Goal: Transaction & Acquisition: Purchase product/service

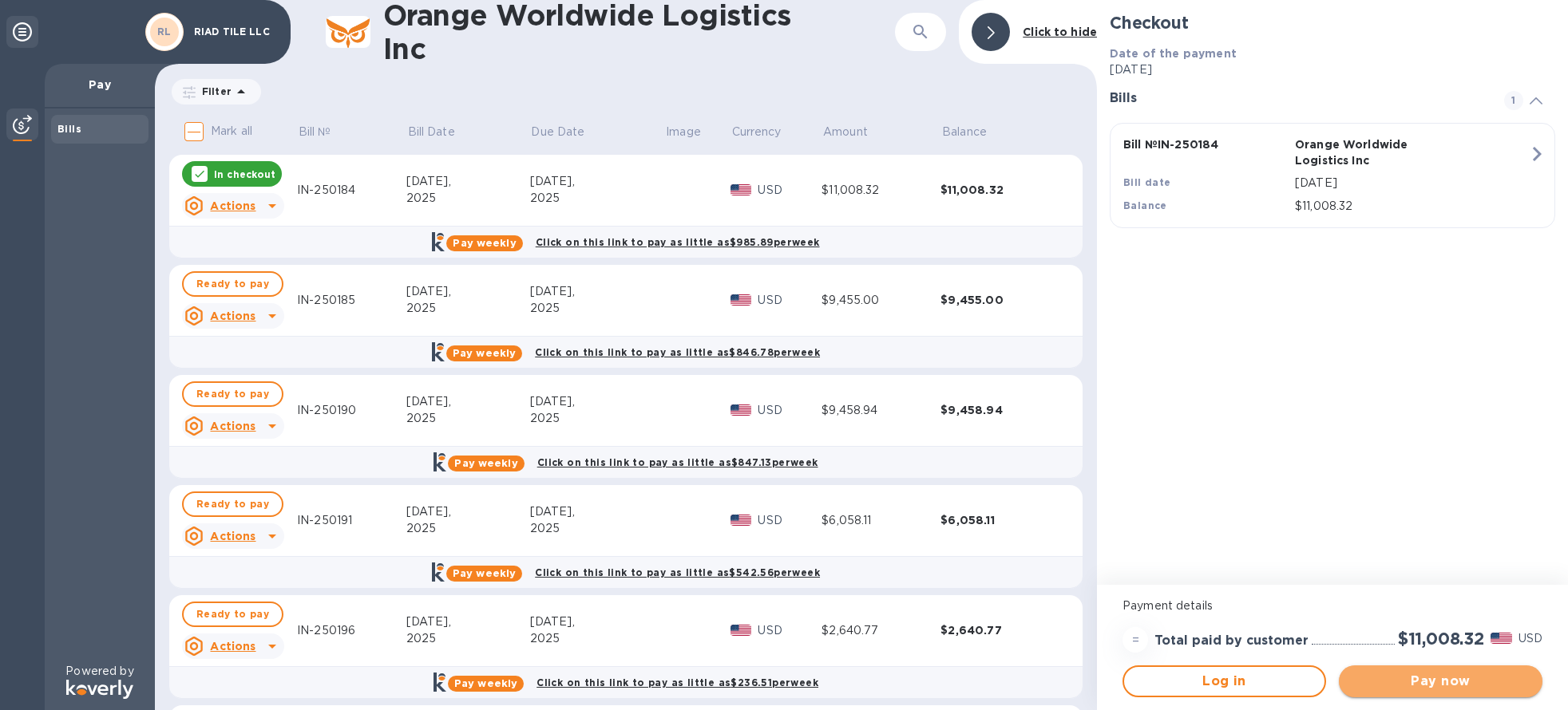
click at [1433, 687] on span "Pay now" at bounding box center [1440, 681] width 178 height 19
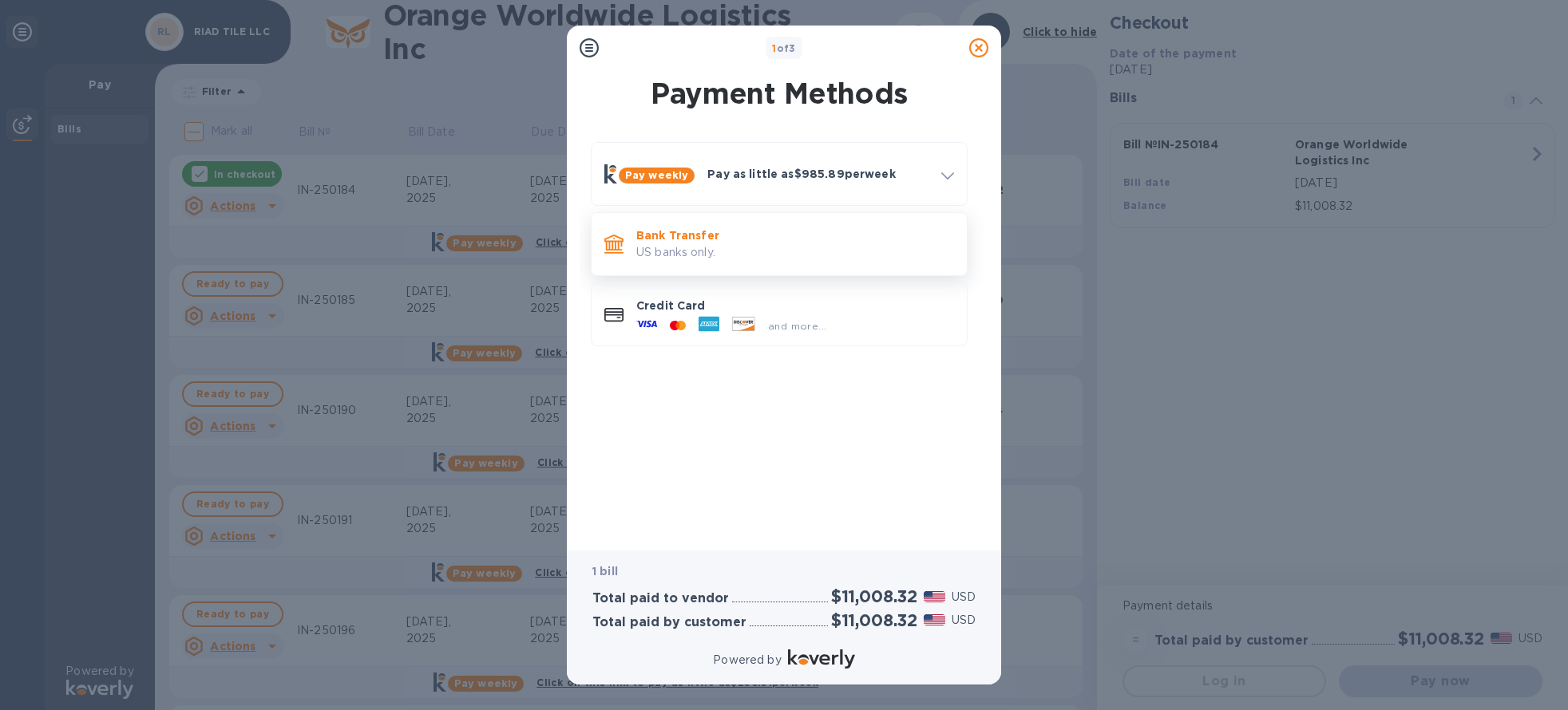
click at [739, 237] on p "Bank Transfer" at bounding box center [795, 235] width 318 height 16
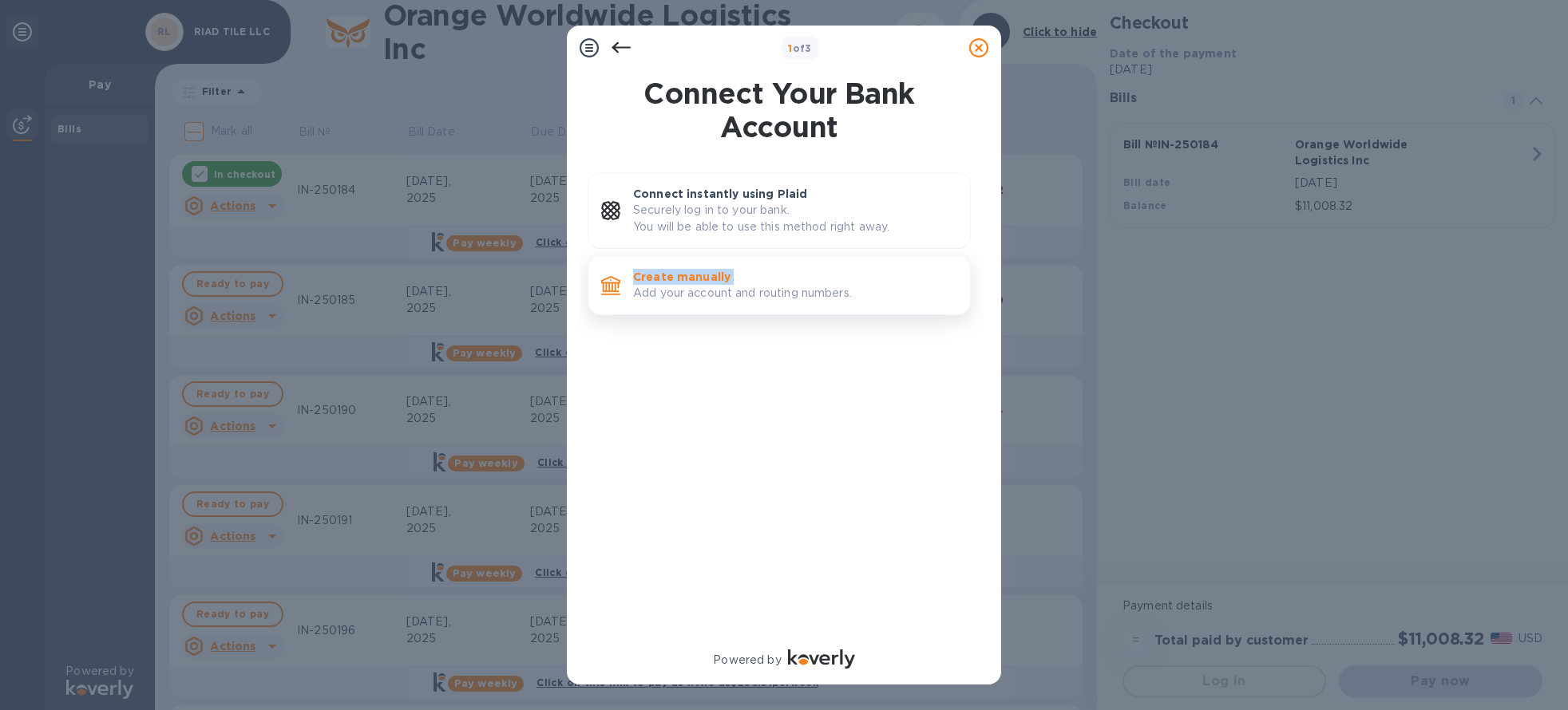
drag, startPoint x: 761, startPoint y: 211, endPoint x: 759, endPoint y: 307, distance: 96.0
click at [759, 307] on div "Connect instantly using Plaid Securely log in to your bank. You will be able to…" at bounding box center [778, 246] width 383 height 149
click at [762, 300] on p "Add your account and routing numbers." at bounding box center [795, 293] width 324 height 17
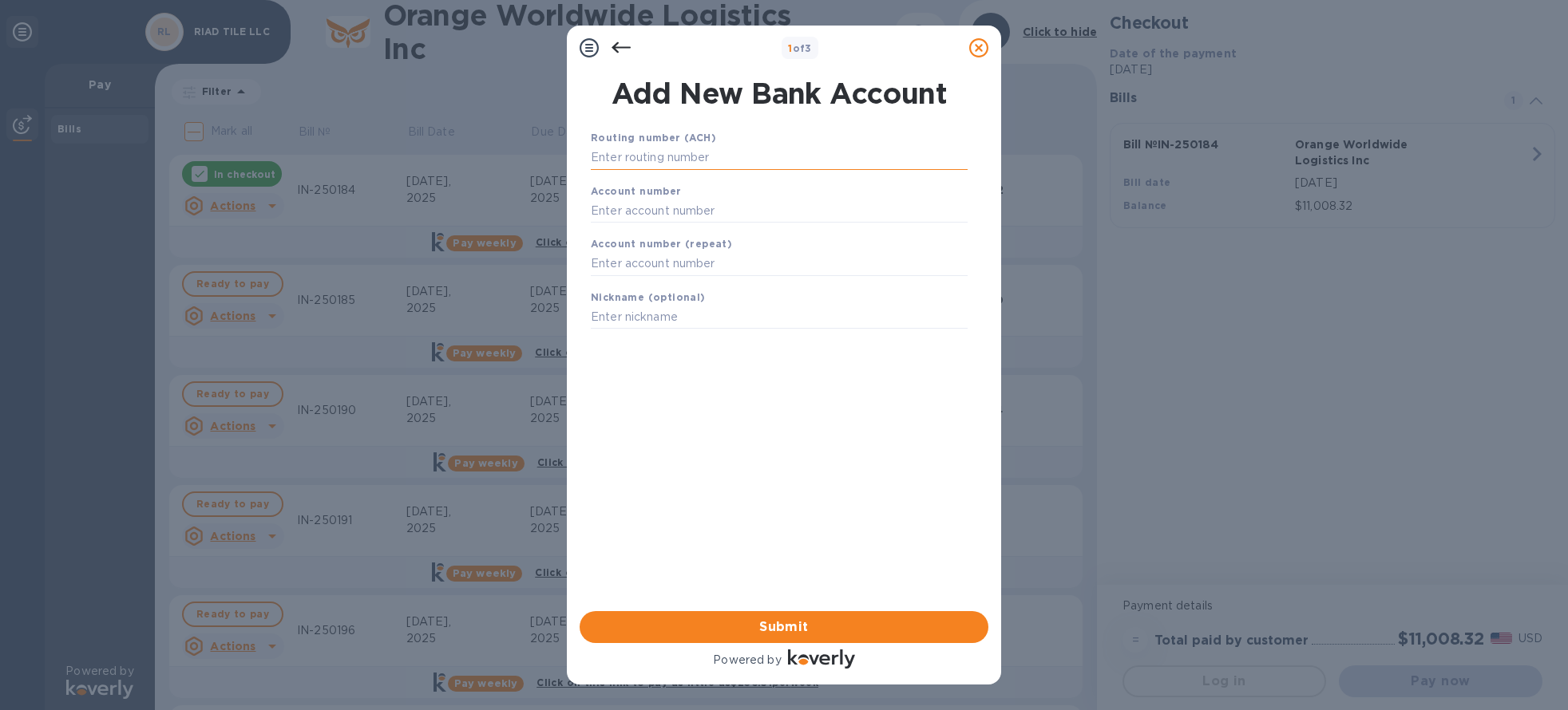
click at [682, 159] on input "text" at bounding box center [778, 157] width 376 height 24
type input "111000025"
click at [680, 238] on input "text" at bounding box center [778, 230] width 376 height 24
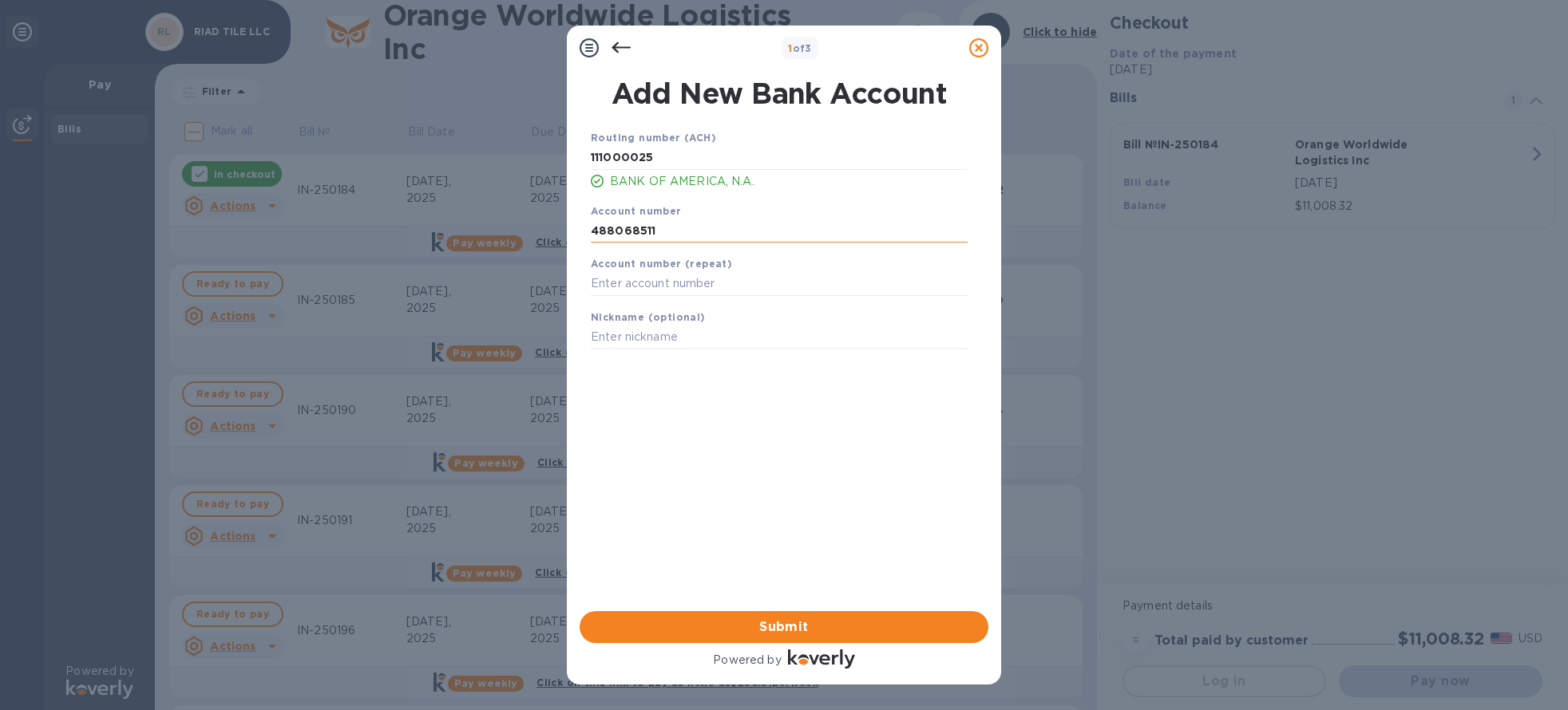
click at [701, 241] on input "488068511" at bounding box center [778, 230] width 376 height 24
type input "488068111511"
click at [689, 273] on input "text" at bounding box center [778, 284] width 376 height 24
type input "488068111511"
click at [796, 636] on span "Submit" at bounding box center [784, 627] width 383 height 19
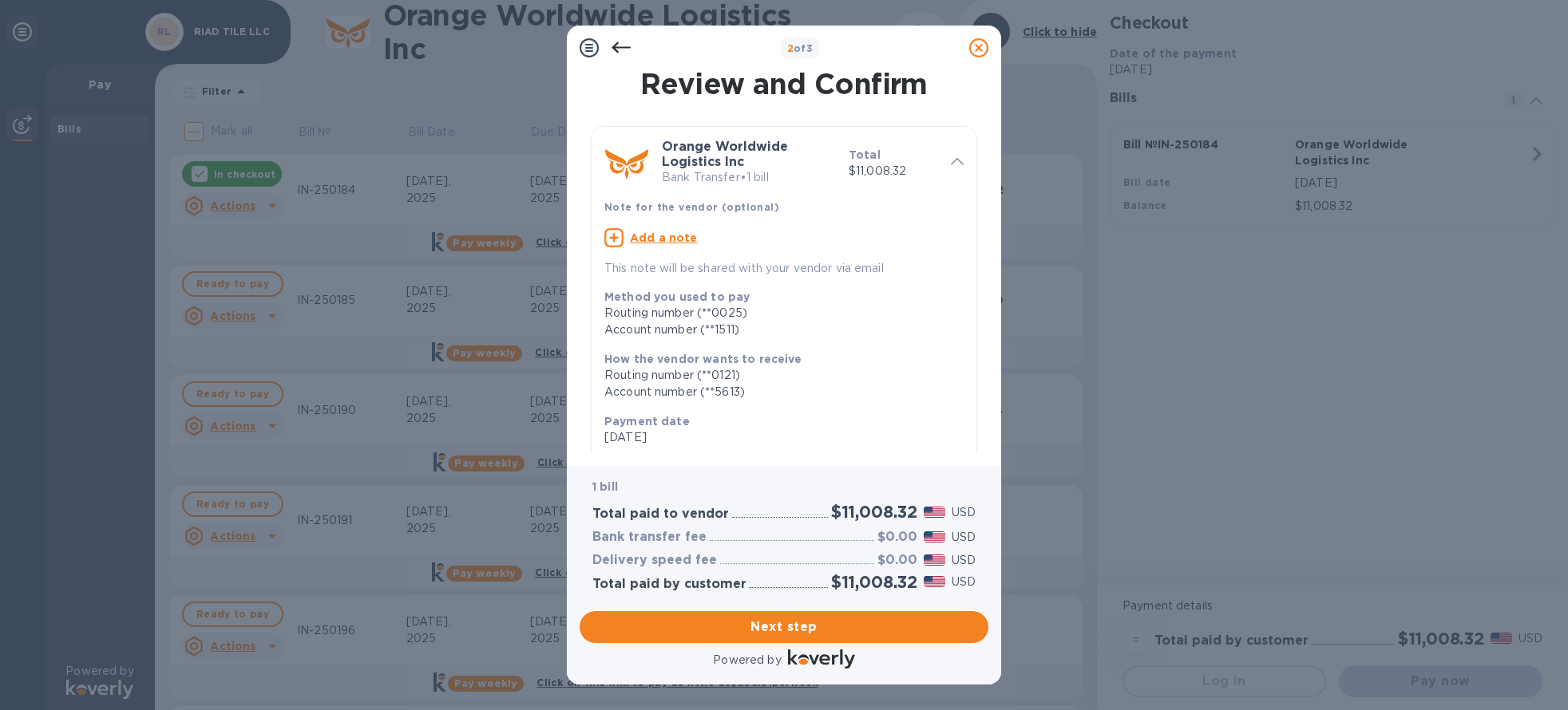
click at [982, 45] on icon at bounding box center [978, 48] width 19 height 19
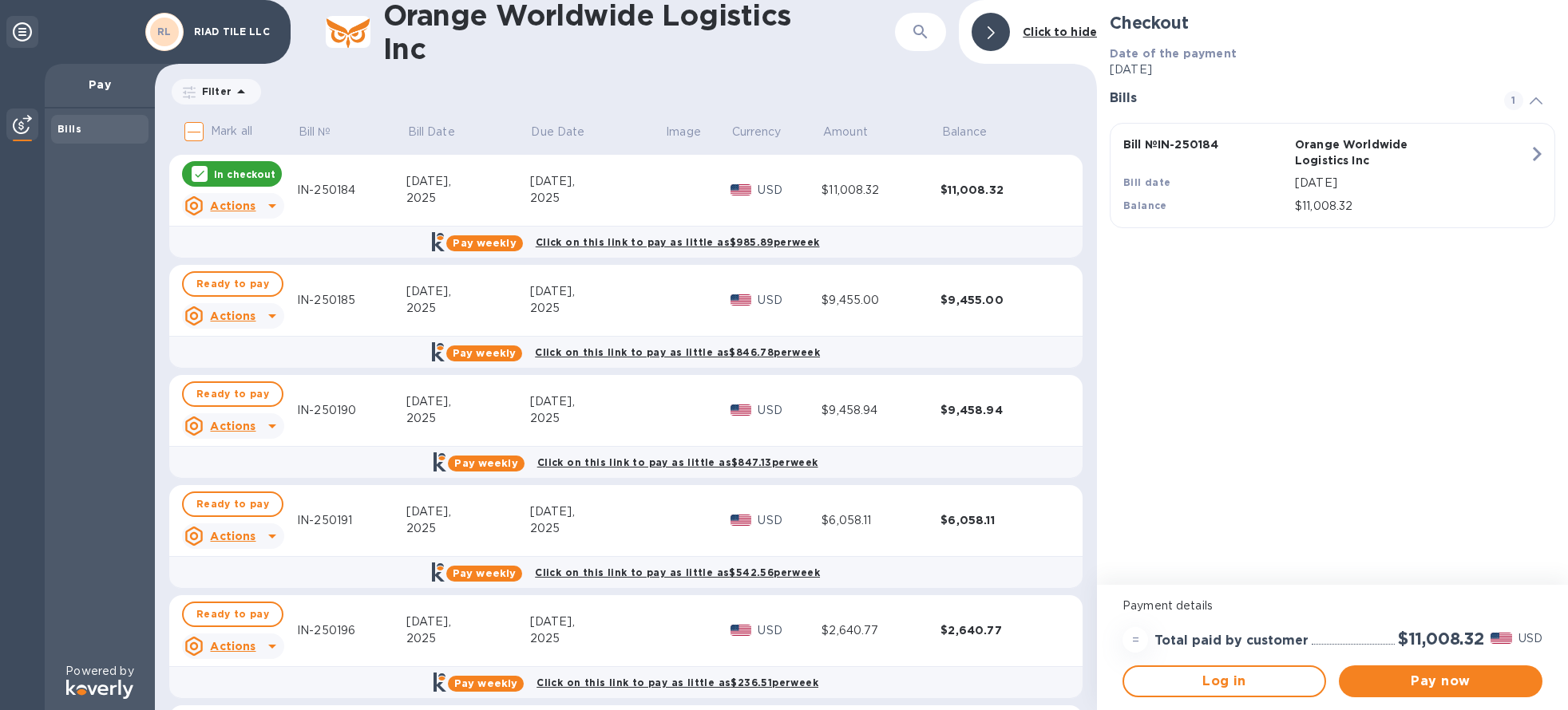
click at [264, 183] on div "In checkout" at bounding box center [231, 174] width 100 height 25
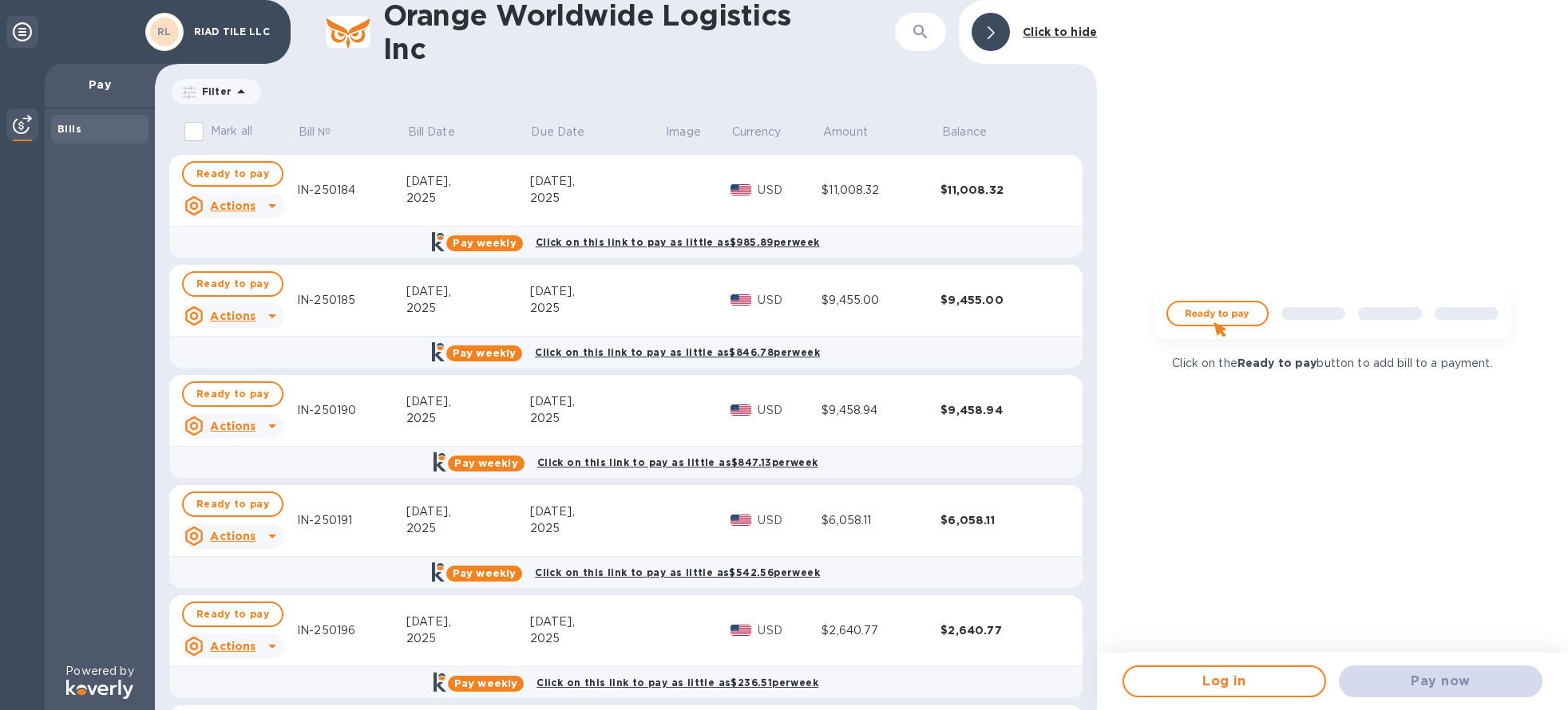
scroll to position [560, 0]
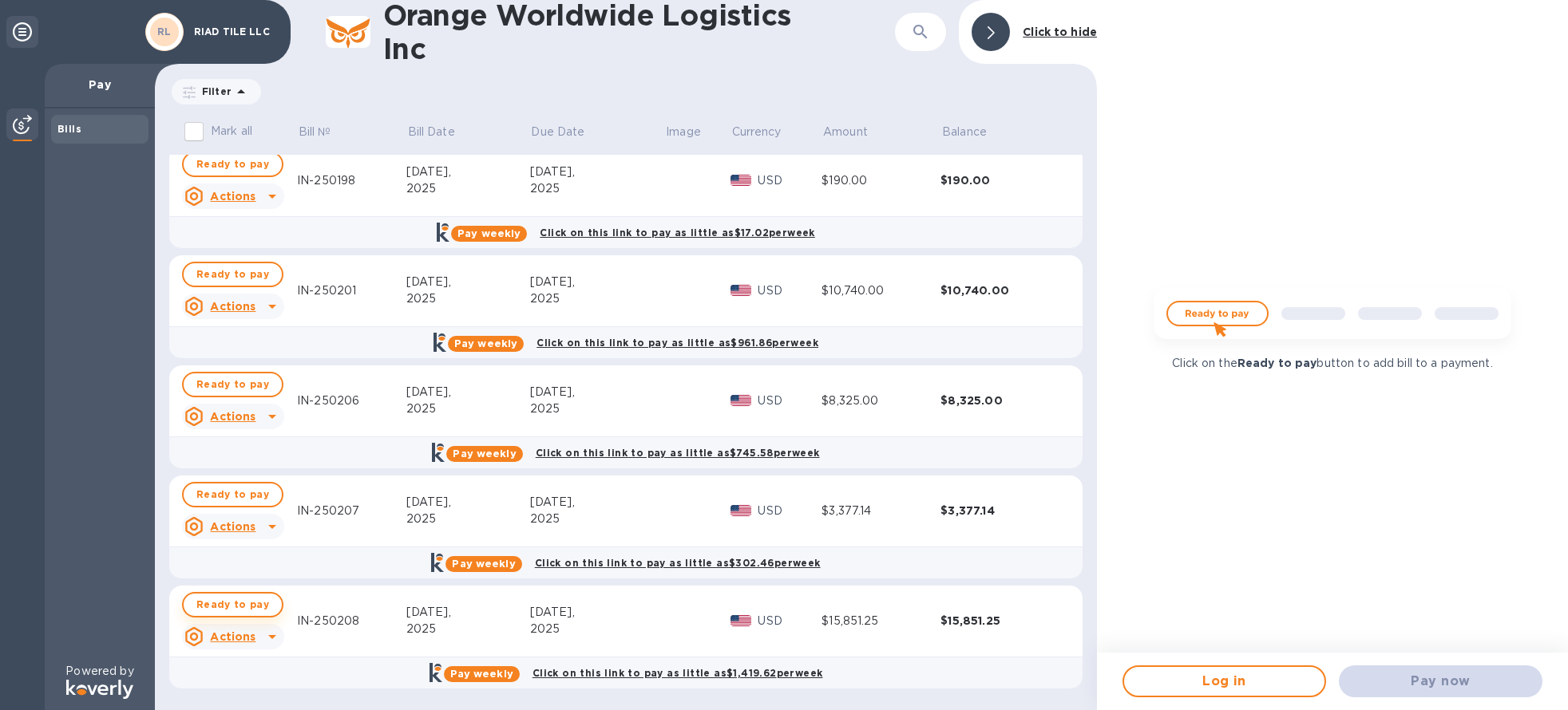
click at [250, 595] on button "Ready to pay" at bounding box center [232, 604] width 101 height 25
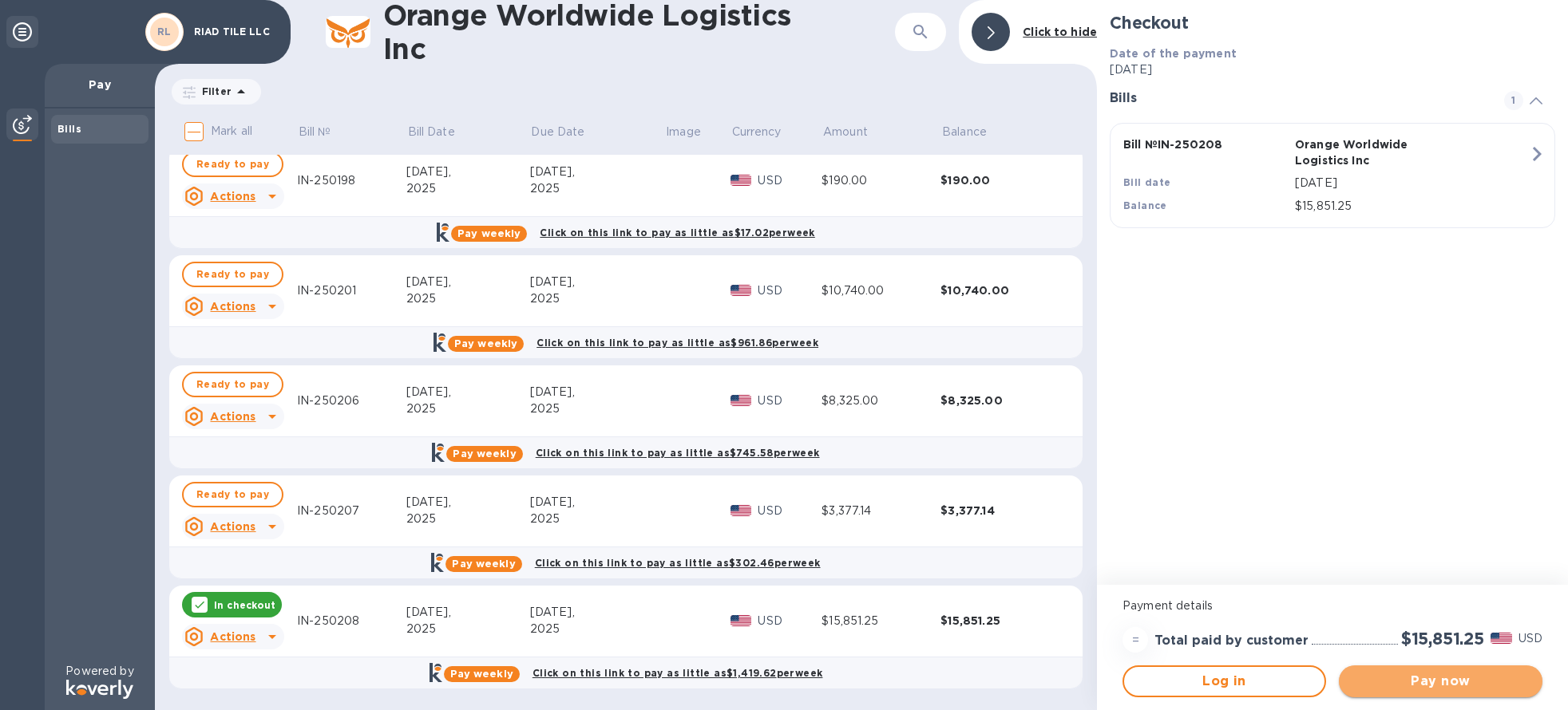
click at [1479, 672] on span "Pay now" at bounding box center [1440, 681] width 178 height 19
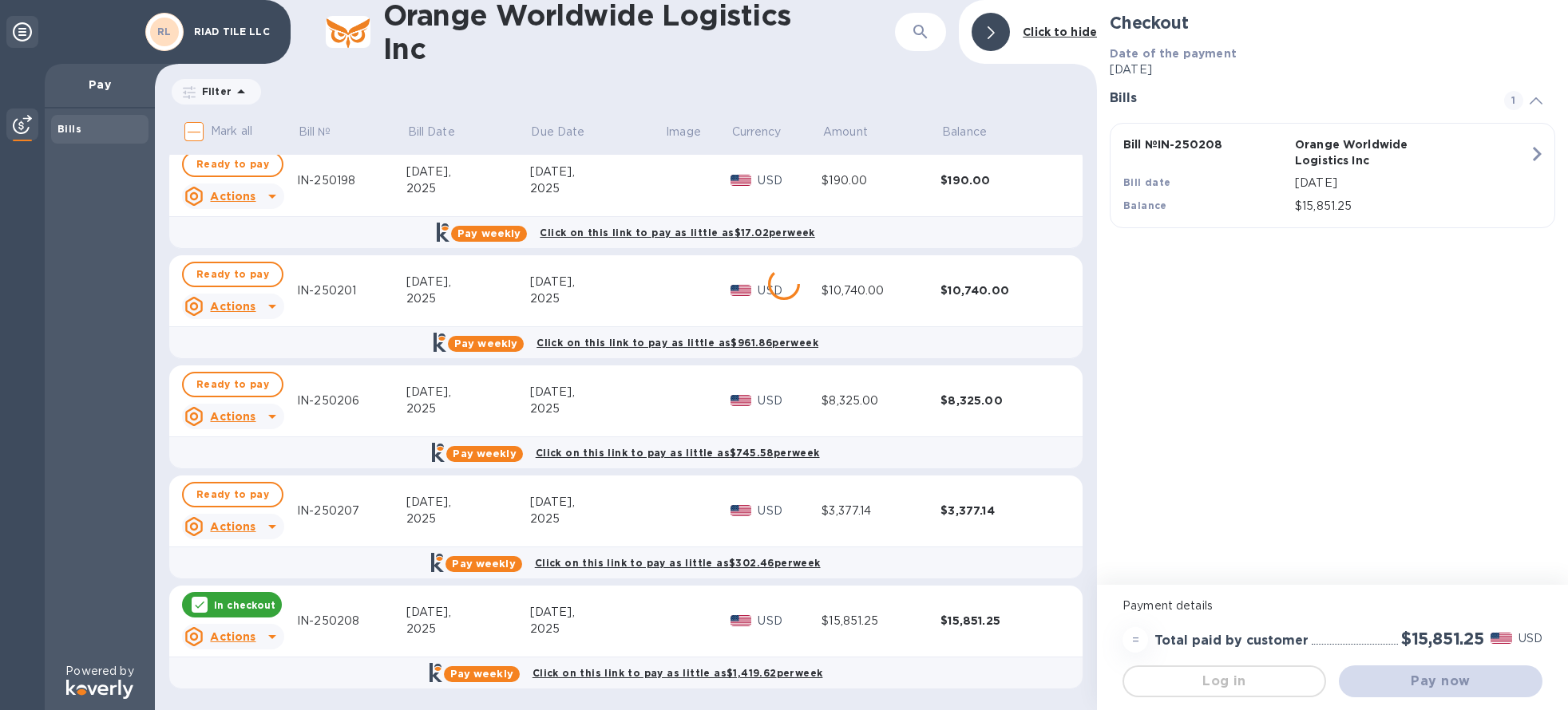
scroll to position [0, 0]
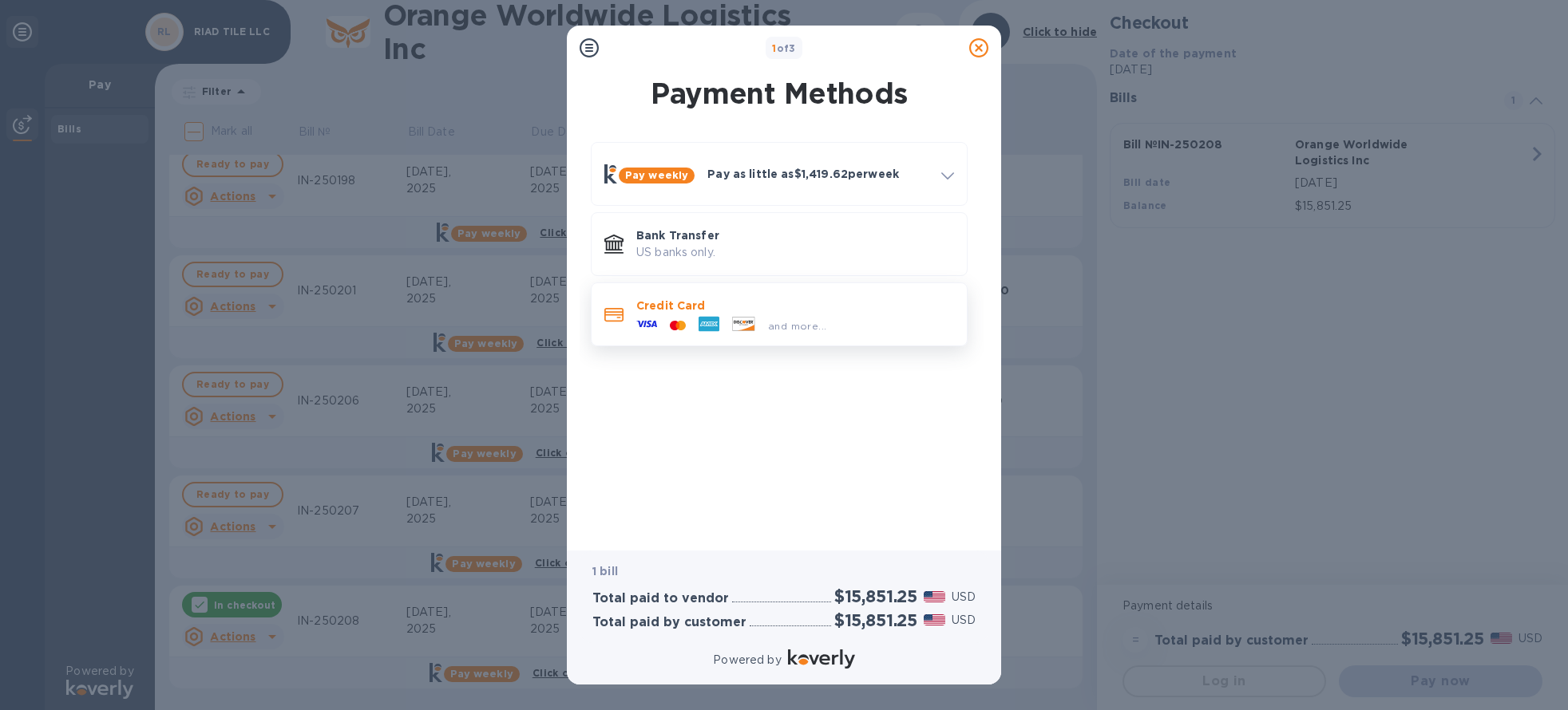
click at [686, 313] on p "Credit Card" at bounding box center [795, 306] width 318 height 16
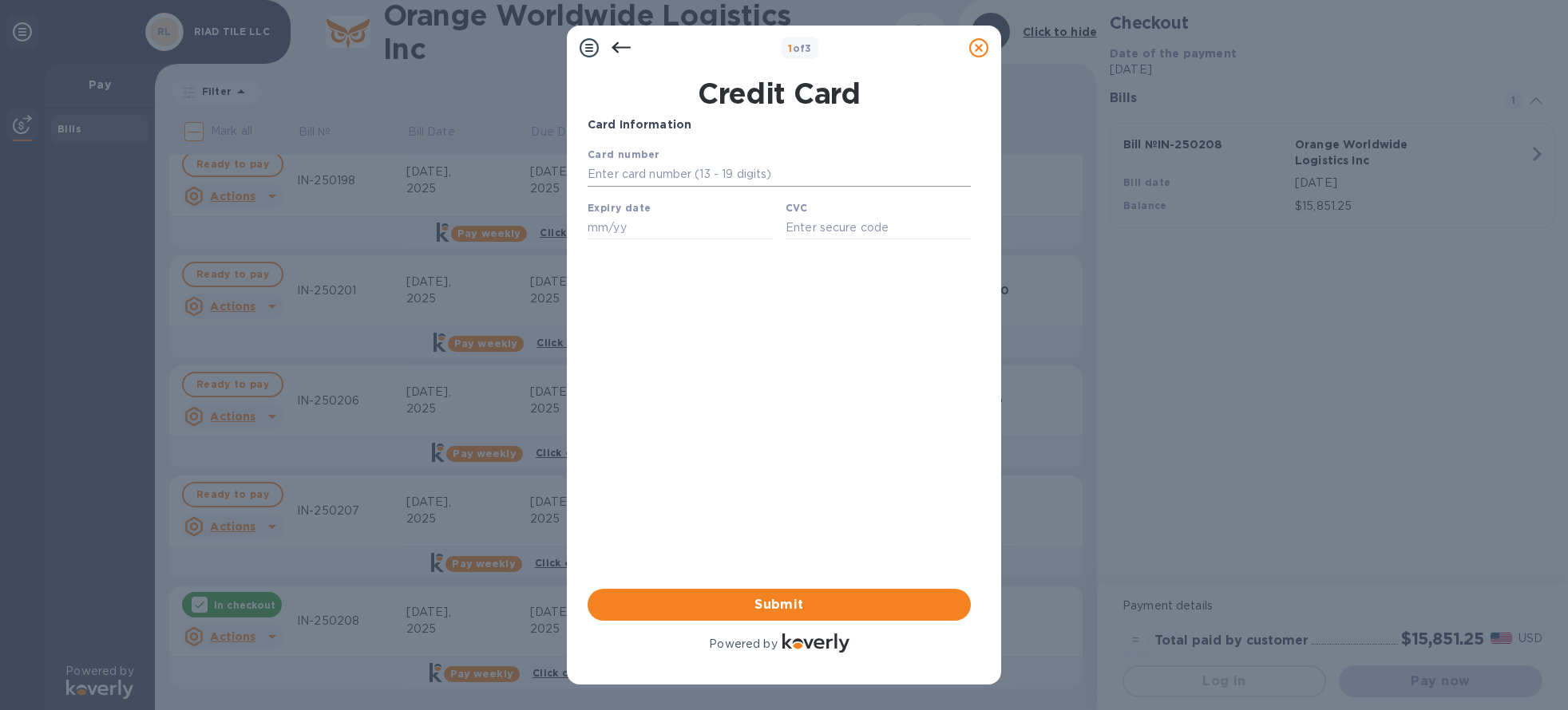
click at [667, 164] on input "text" at bounding box center [778, 174] width 383 height 24
click at [640, 214] on b "Expiry date" at bounding box center [618, 208] width 63 height 12
click at [638, 155] on b "Card number" at bounding box center [623, 155] width 72 height 12
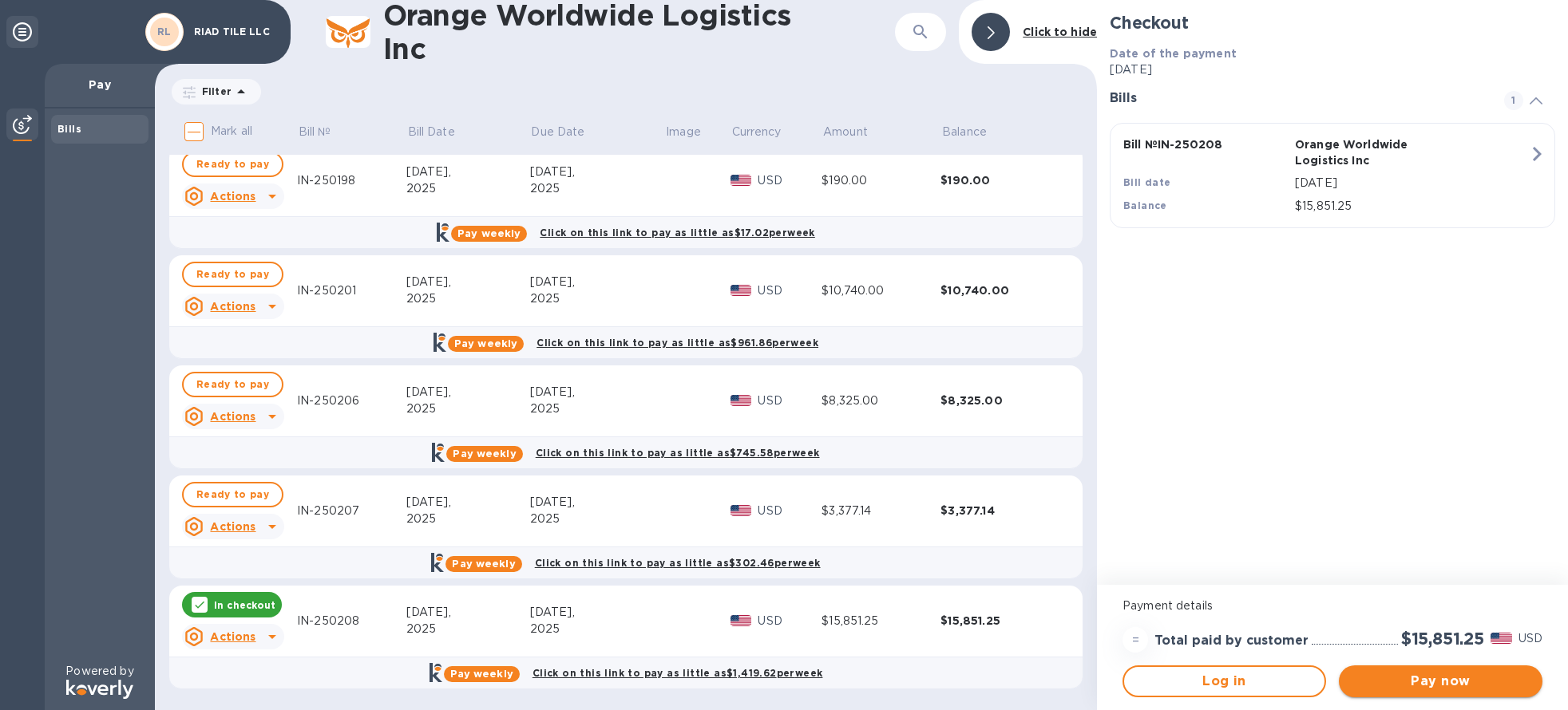
click at [1447, 689] on span "Pay now" at bounding box center [1440, 681] width 178 height 19
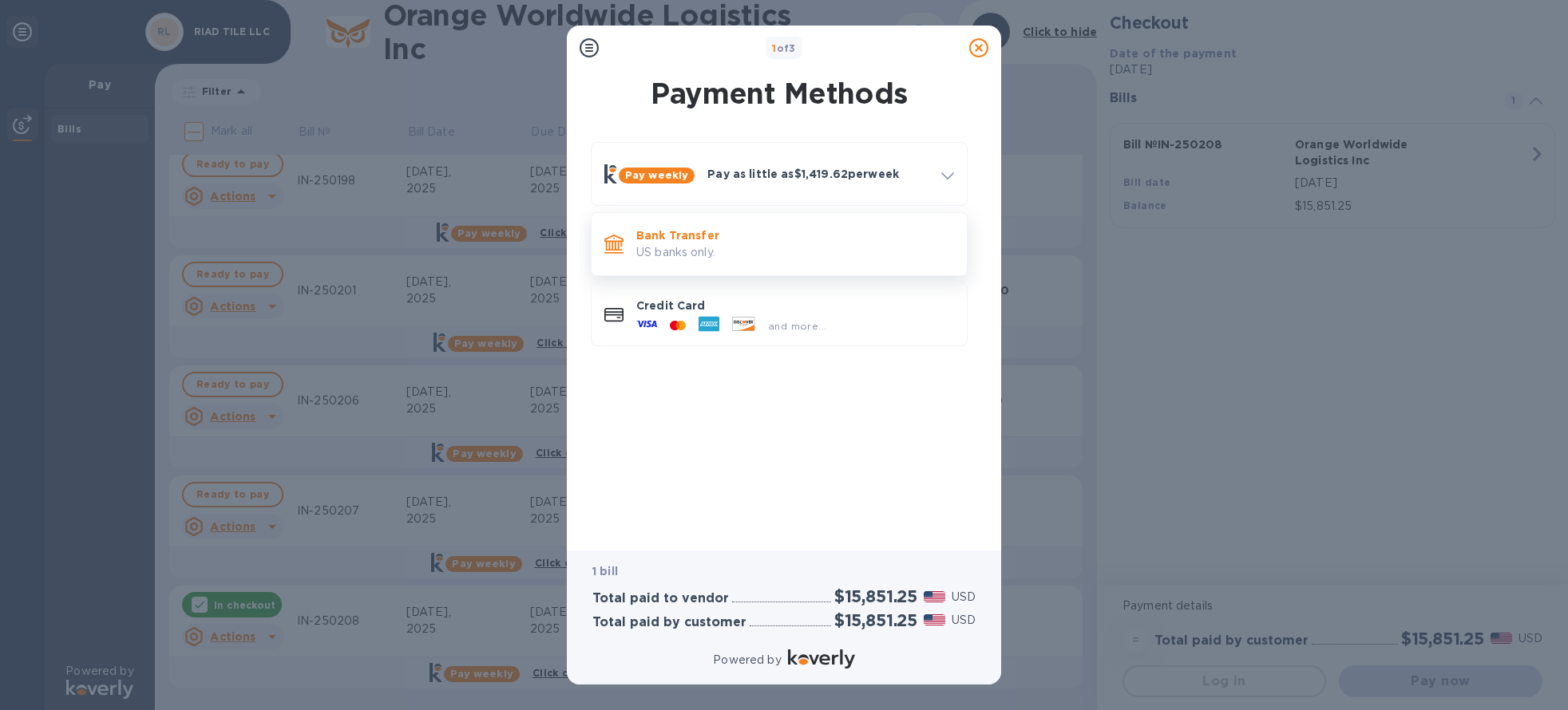
click at [784, 239] on p "Bank Transfer" at bounding box center [795, 235] width 318 height 16
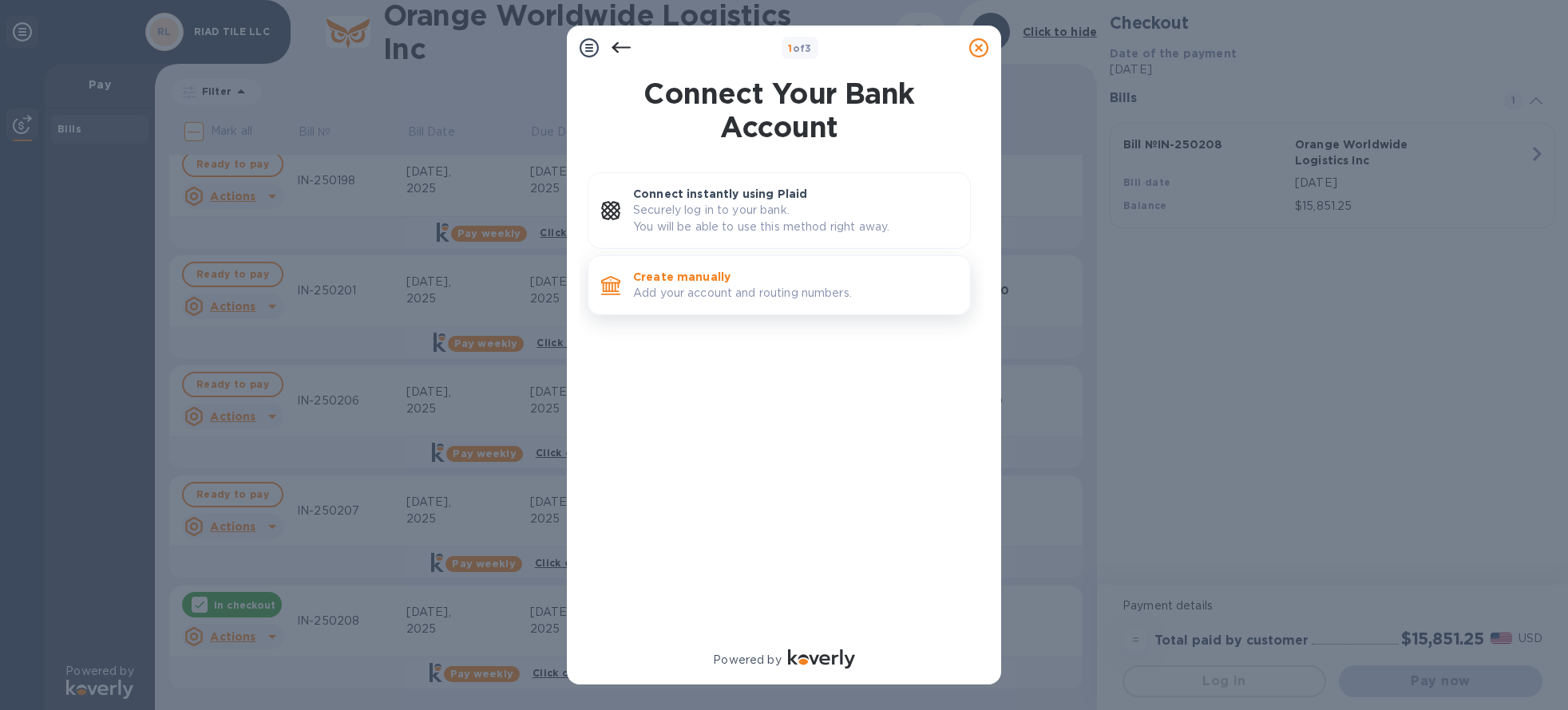
click at [721, 284] on p "Create manually" at bounding box center [795, 277] width 324 height 16
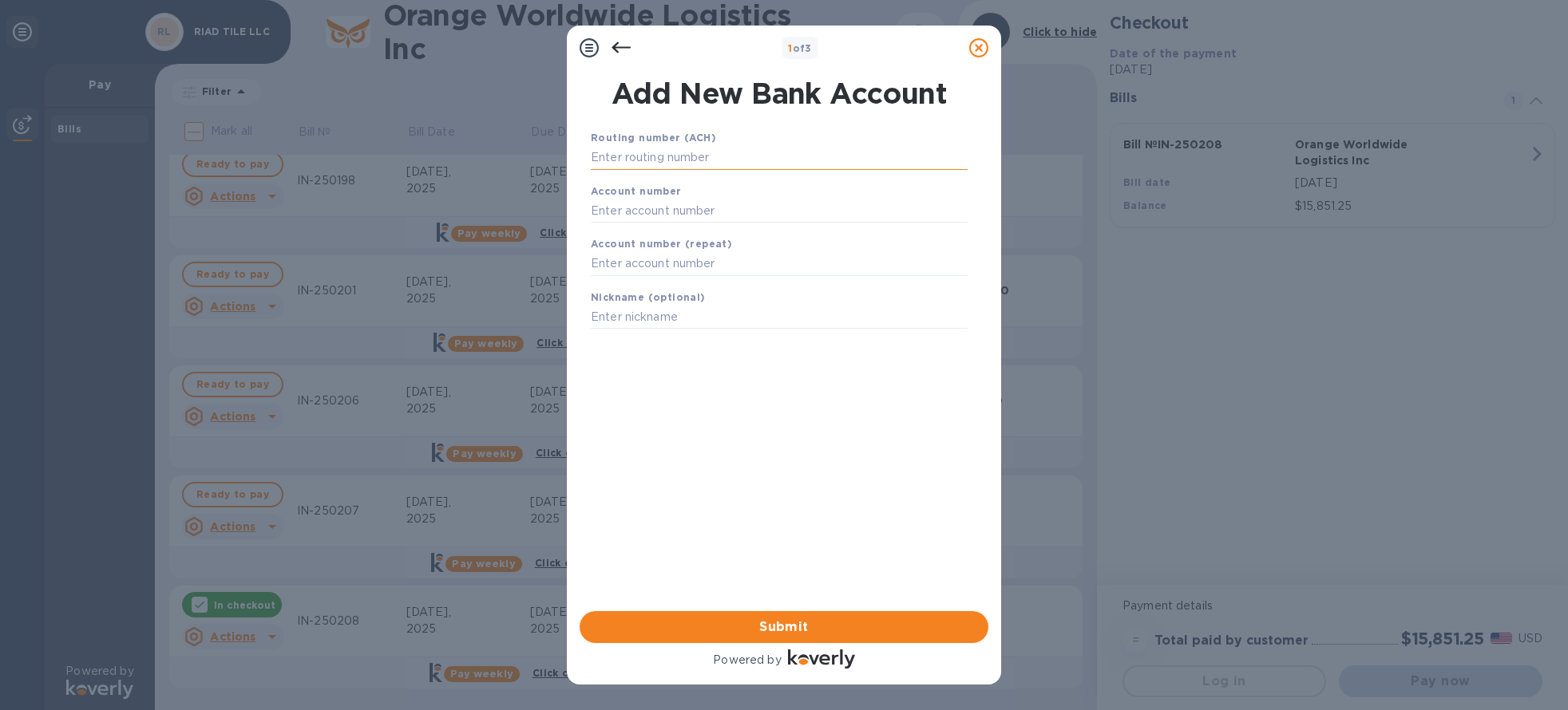
click at [692, 147] on input "text" at bounding box center [778, 157] width 376 height 24
type input "111000025"
click at [689, 236] on input "text" at bounding box center [778, 230] width 376 height 24
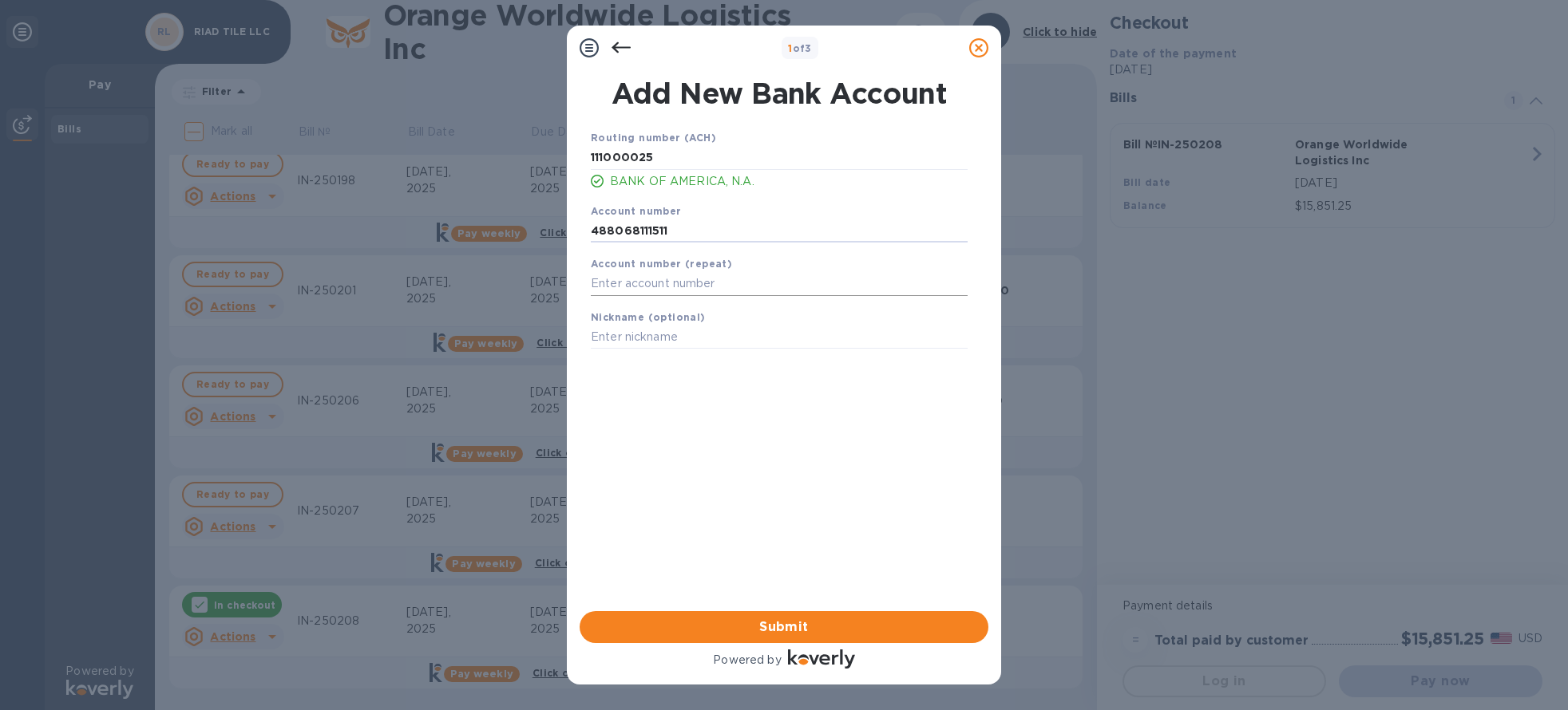
type input "488068111511"
click at [680, 281] on input "text" at bounding box center [778, 284] width 376 height 24
type input "488068111511"
click at [673, 351] on div "Nickname (optional)" at bounding box center [779, 328] width 390 height 53
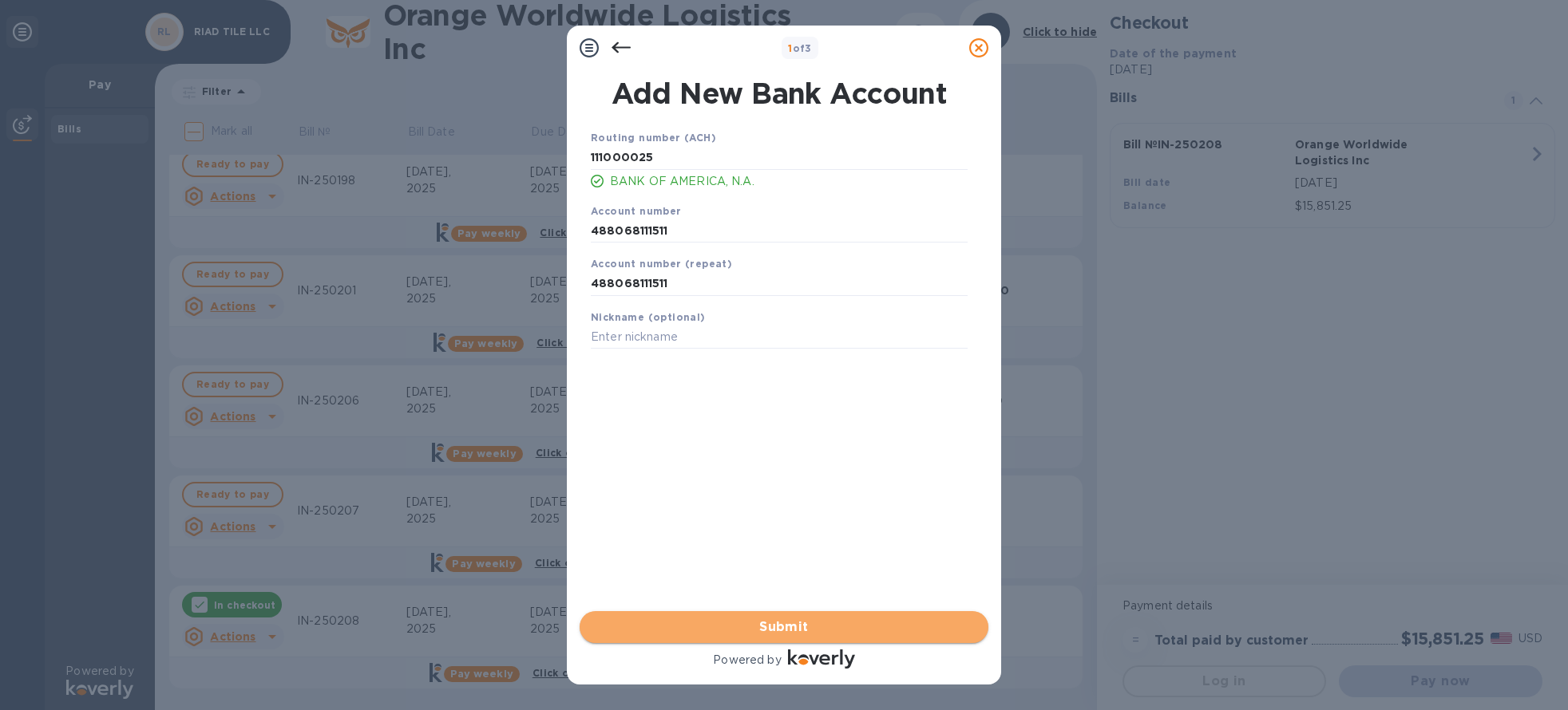
click at [784, 624] on span "Submit" at bounding box center [784, 627] width 383 height 19
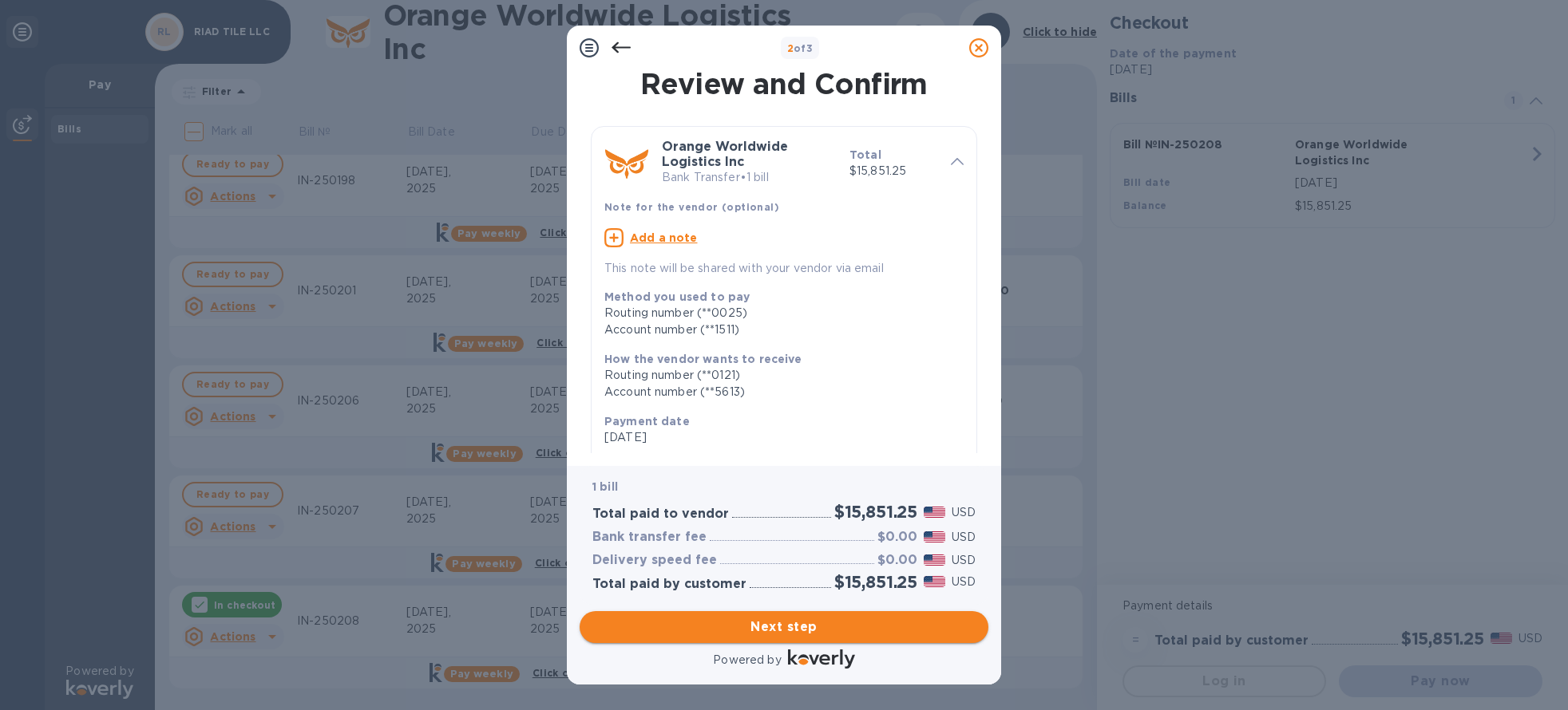
click at [817, 633] on div "Next step" at bounding box center [784, 627] width 415 height 38
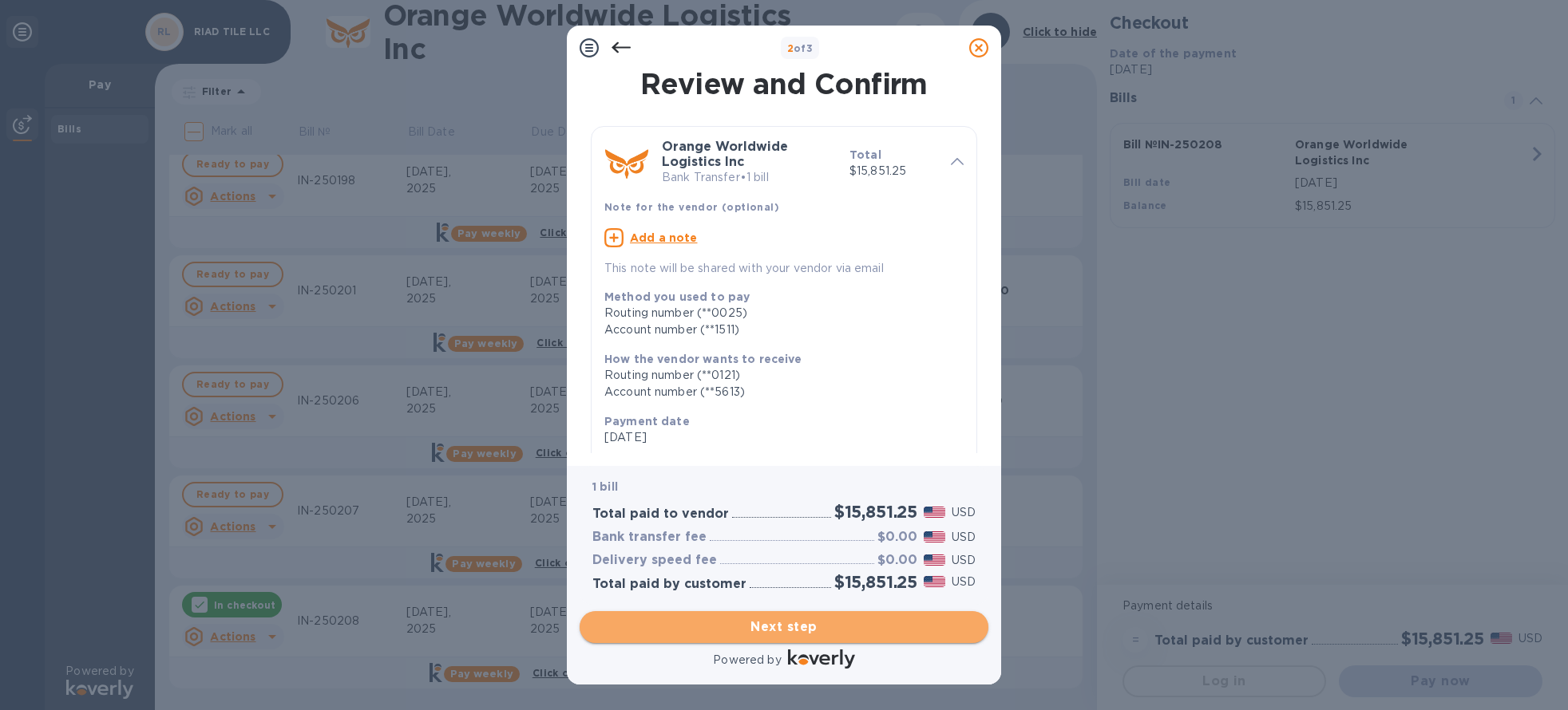
click at [828, 618] on button "Next step" at bounding box center [784, 627] width 409 height 32
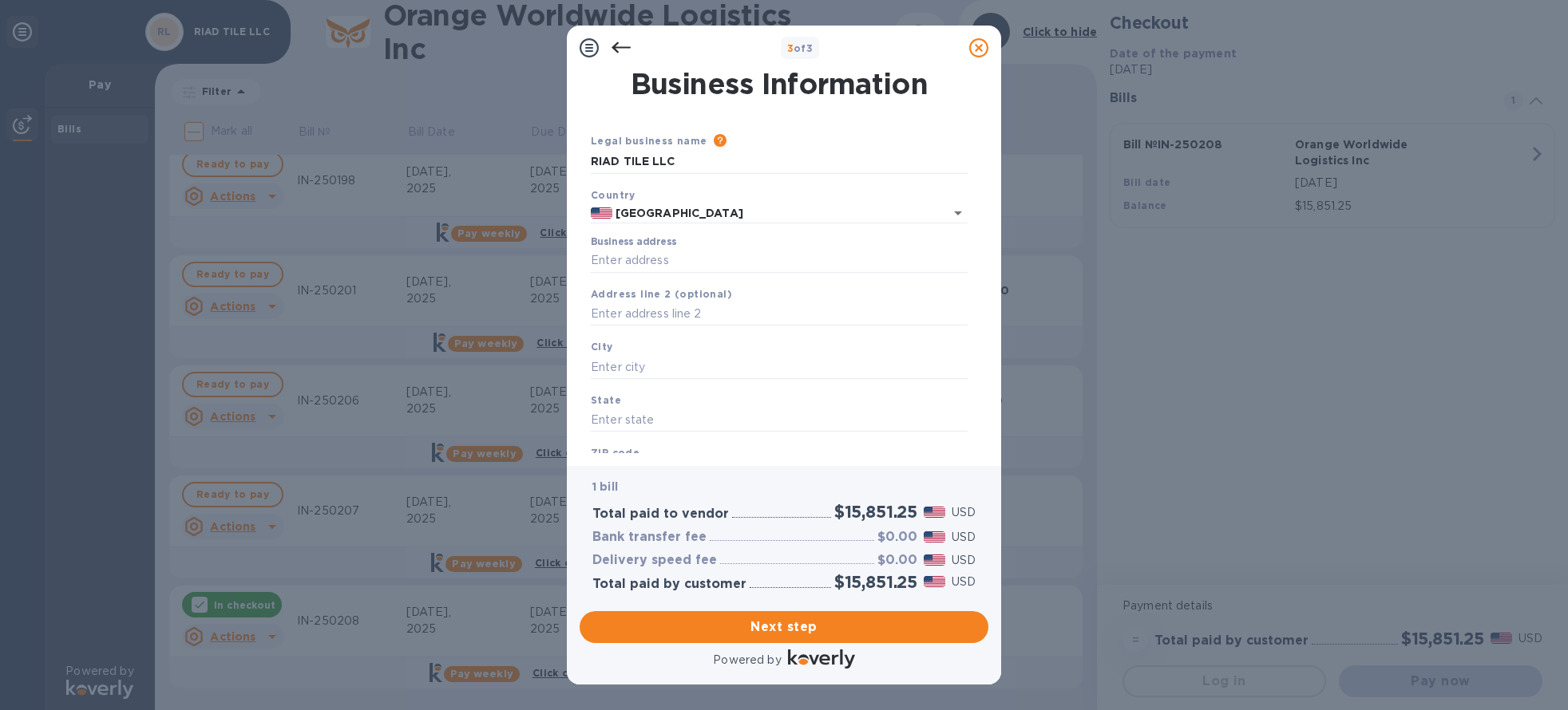
click at [667, 249] on div "Business address" at bounding box center [778, 254] width 376 height 37
click at [661, 260] on input "Business address" at bounding box center [778, 260] width 376 height 24
type input "52"
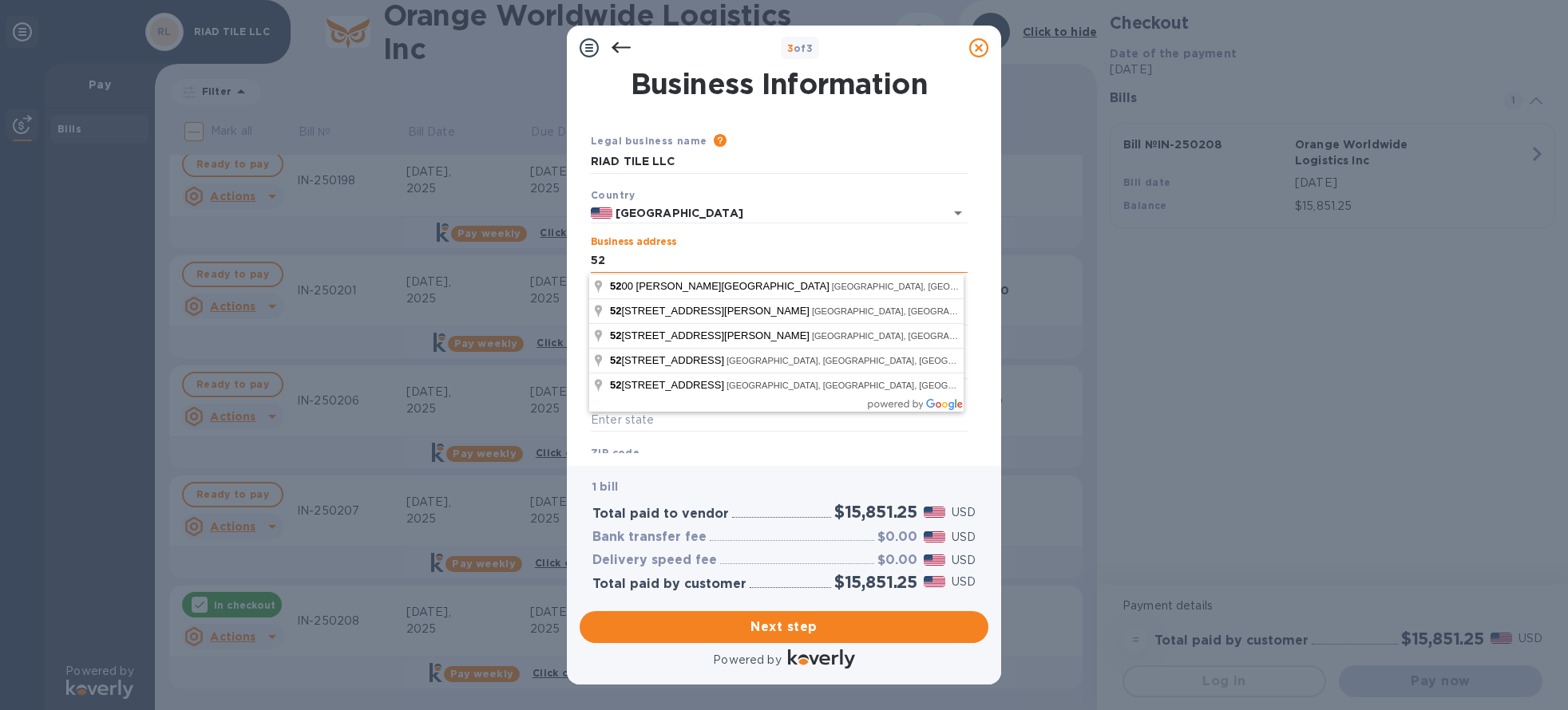
type input "Riad Tile"
type input "US"
type input "[GEOGRAPHIC_DATA]"
type input "75223"
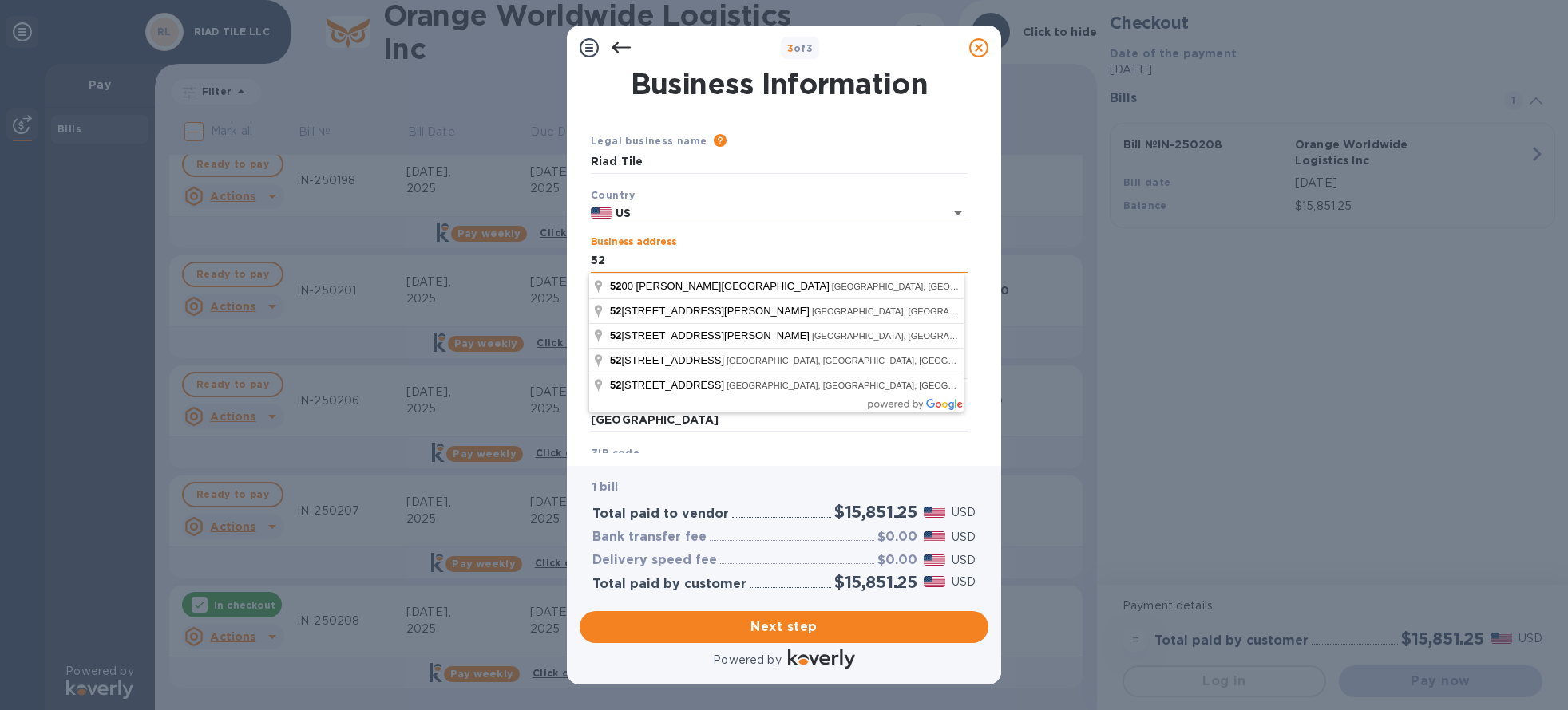
type input "[GEOGRAPHIC_DATA]"
type input "[STREET_ADDRESS]"
type input "[GEOGRAPHIC_DATA]"
type input "US"
type input "[GEOGRAPHIC_DATA]"
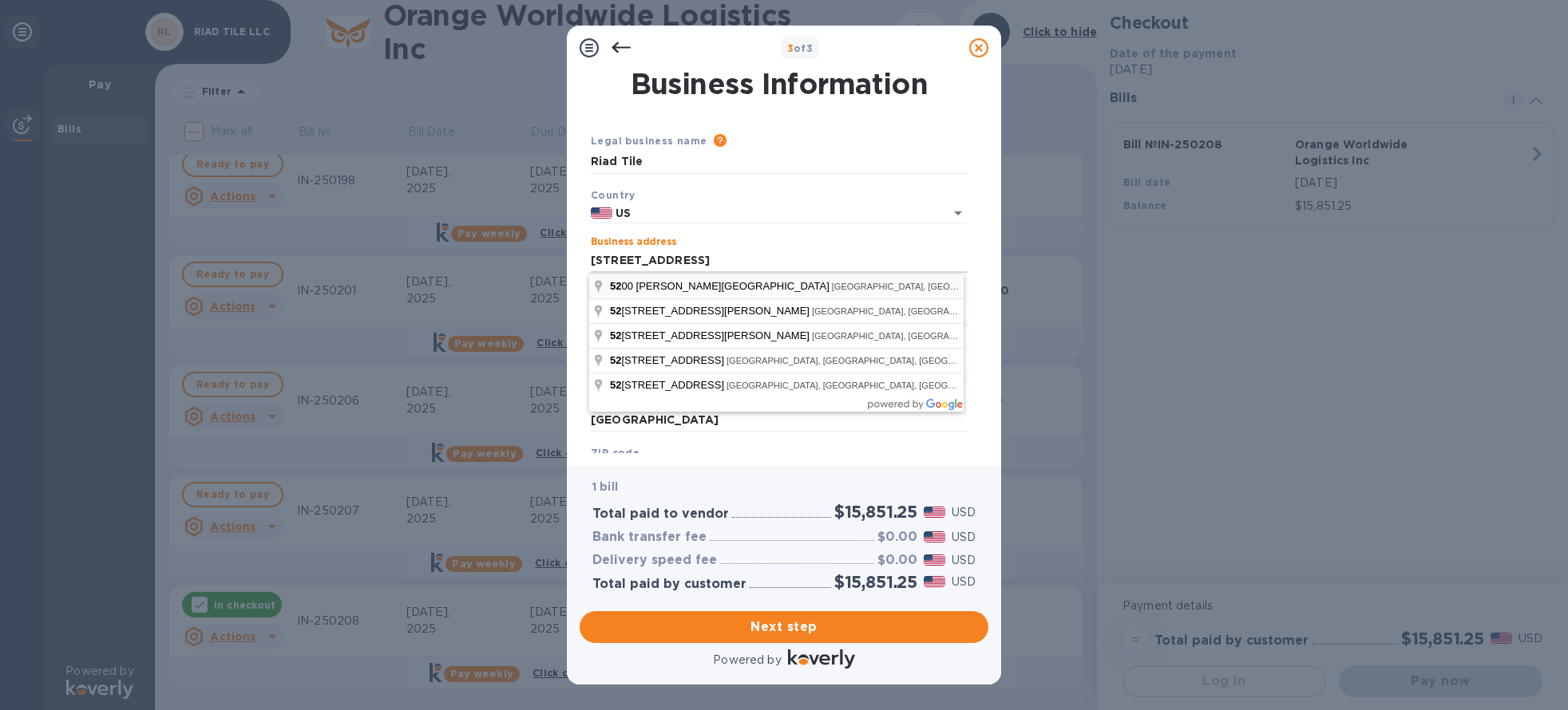
type input "[STREET_ADDRESS]"
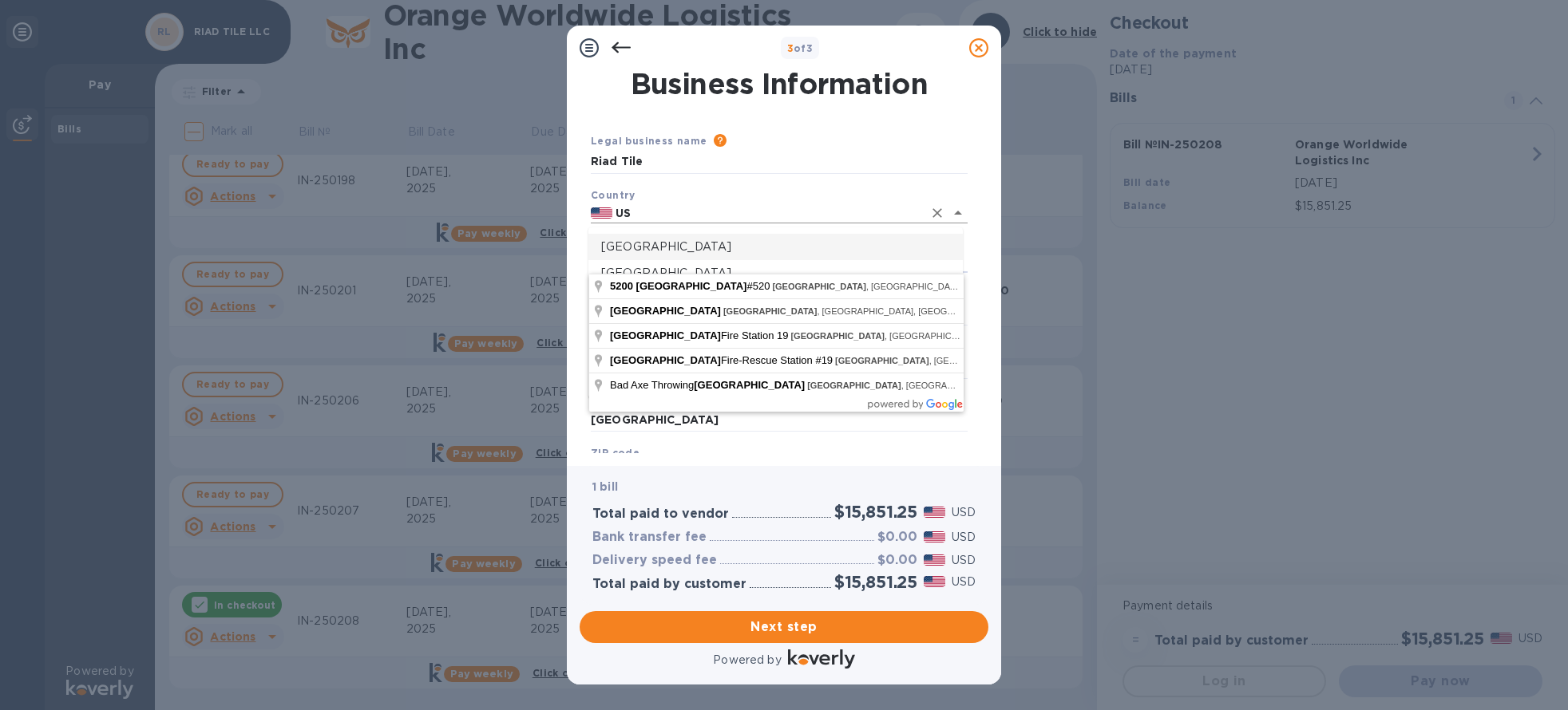
click at [723, 211] on input "US" at bounding box center [767, 213] width 310 height 20
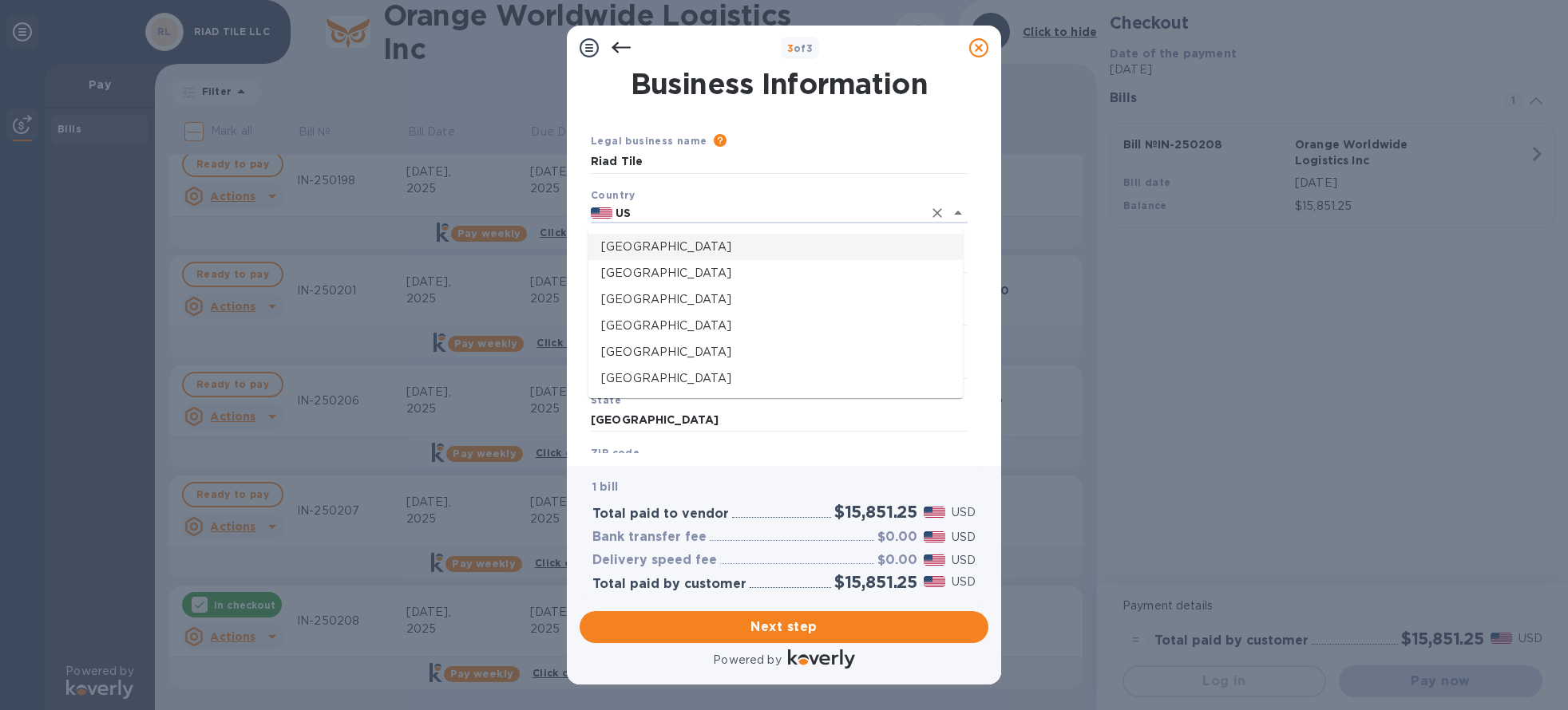
type input "[GEOGRAPHIC_DATA]"
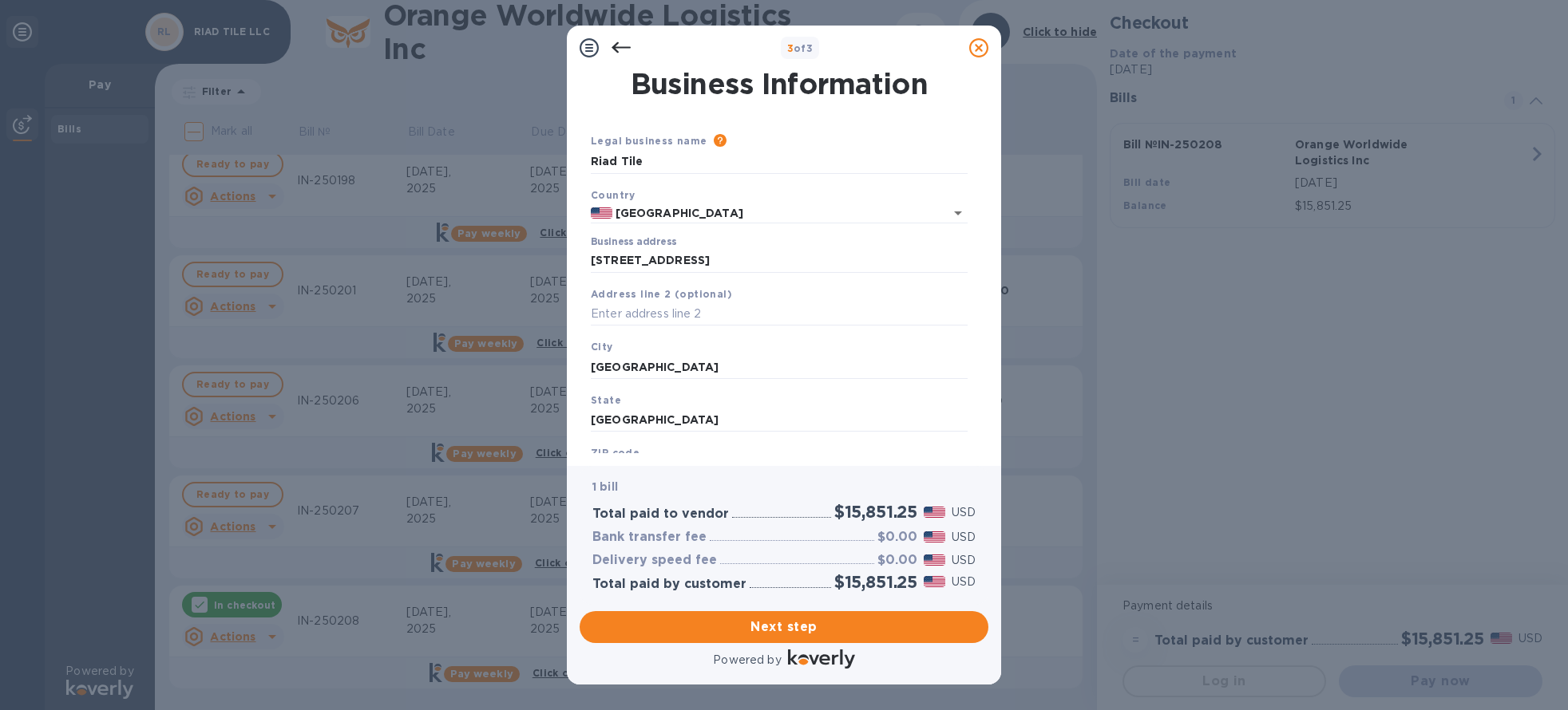
click at [681, 176] on div "Legal business name Please provide the legal name that appears on your SS-4 for…" at bounding box center [779, 153] width 390 height 54
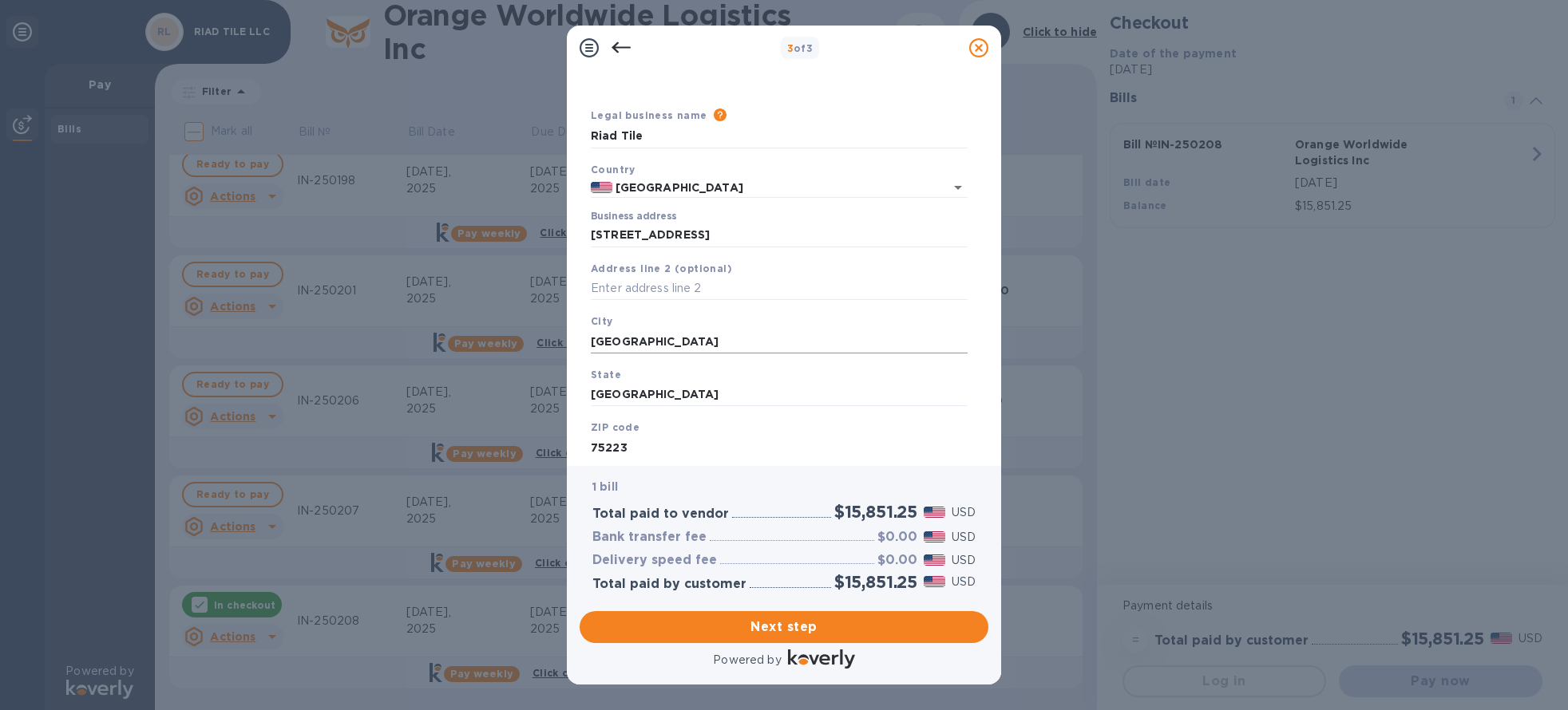
scroll to position [32, 0]
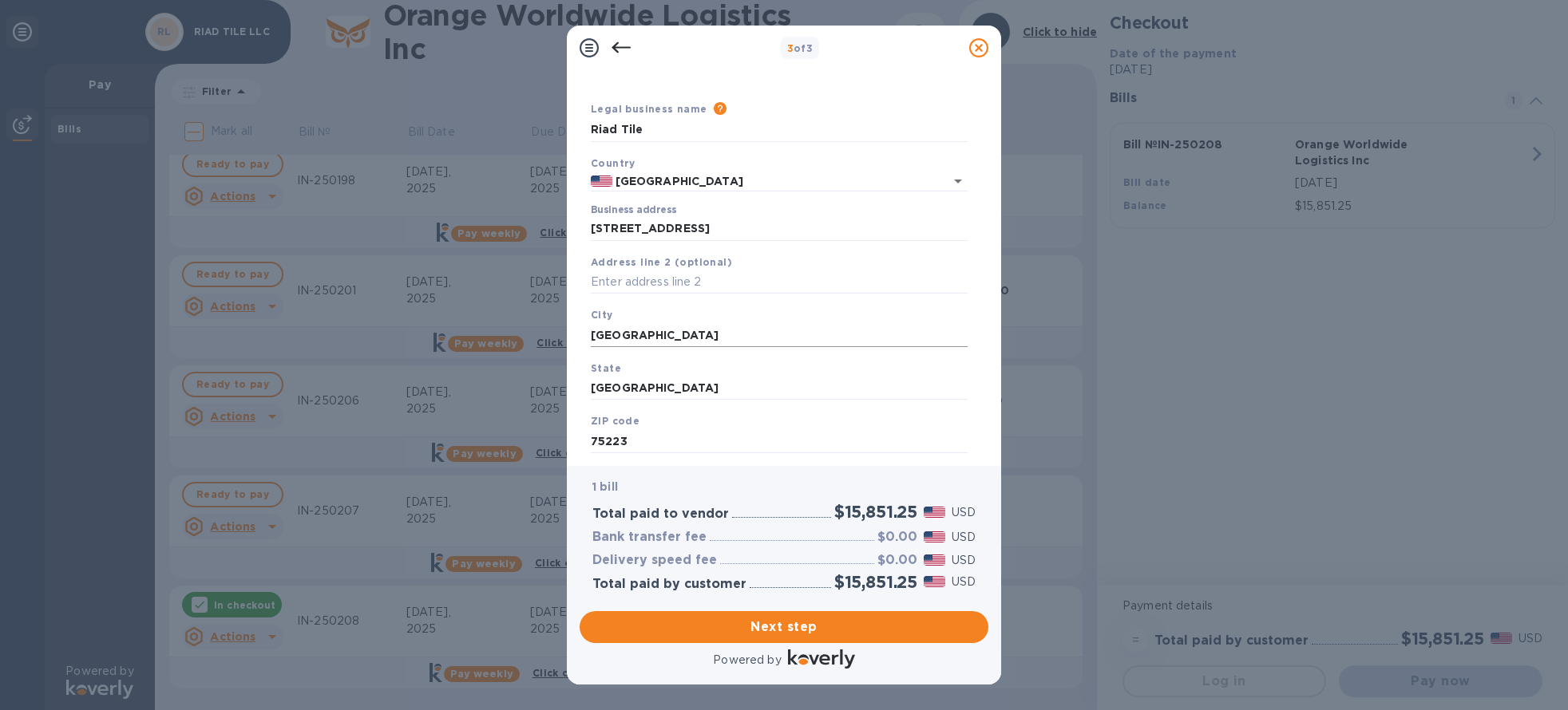
click at [634, 341] on input "[GEOGRAPHIC_DATA]" at bounding box center [778, 334] width 376 height 24
type input "[GEOGRAPHIC_DATA]"
click at [696, 293] on input "text" at bounding box center [778, 282] width 376 height 24
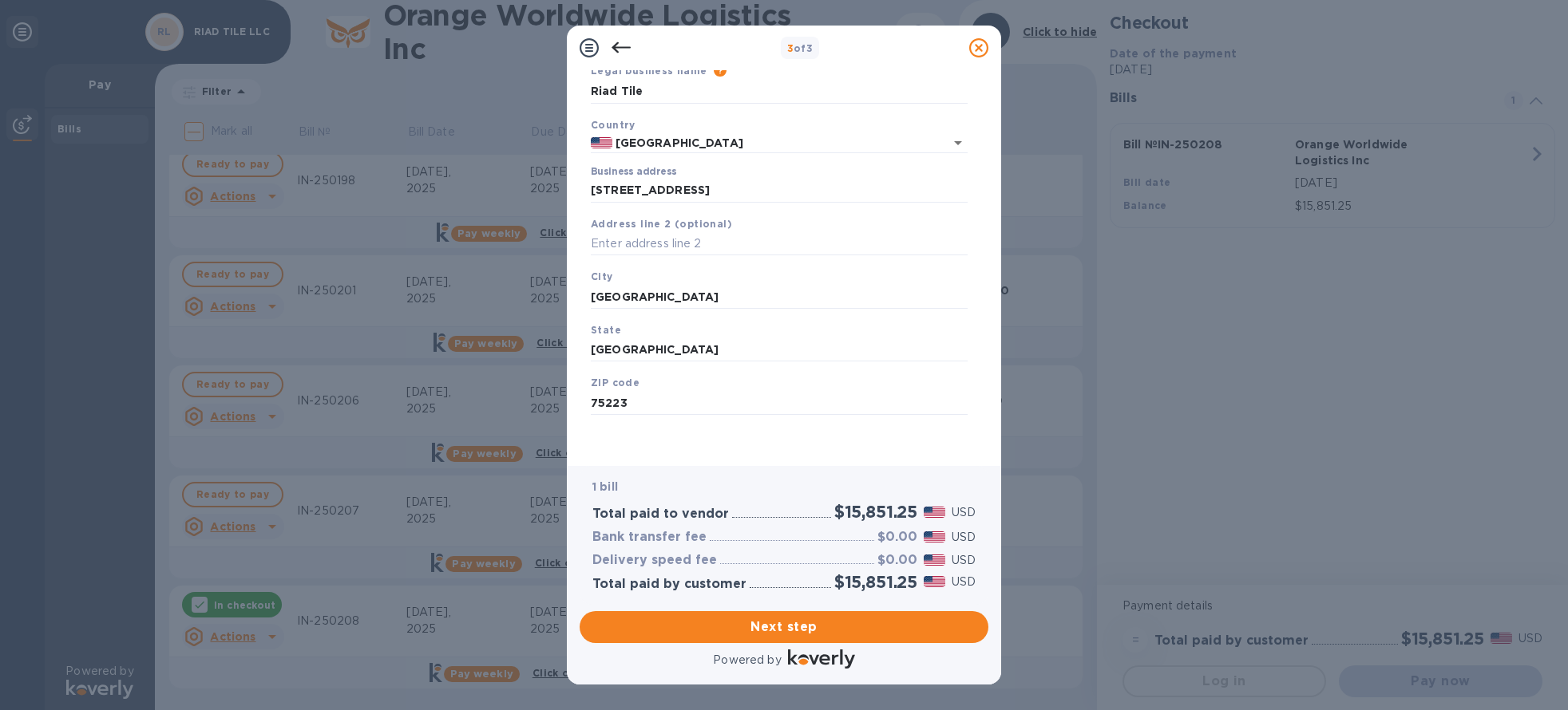
click at [793, 631] on div "Next step" at bounding box center [784, 627] width 415 height 38
click at [813, 617] on span "Next step" at bounding box center [784, 627] width 383 height 19
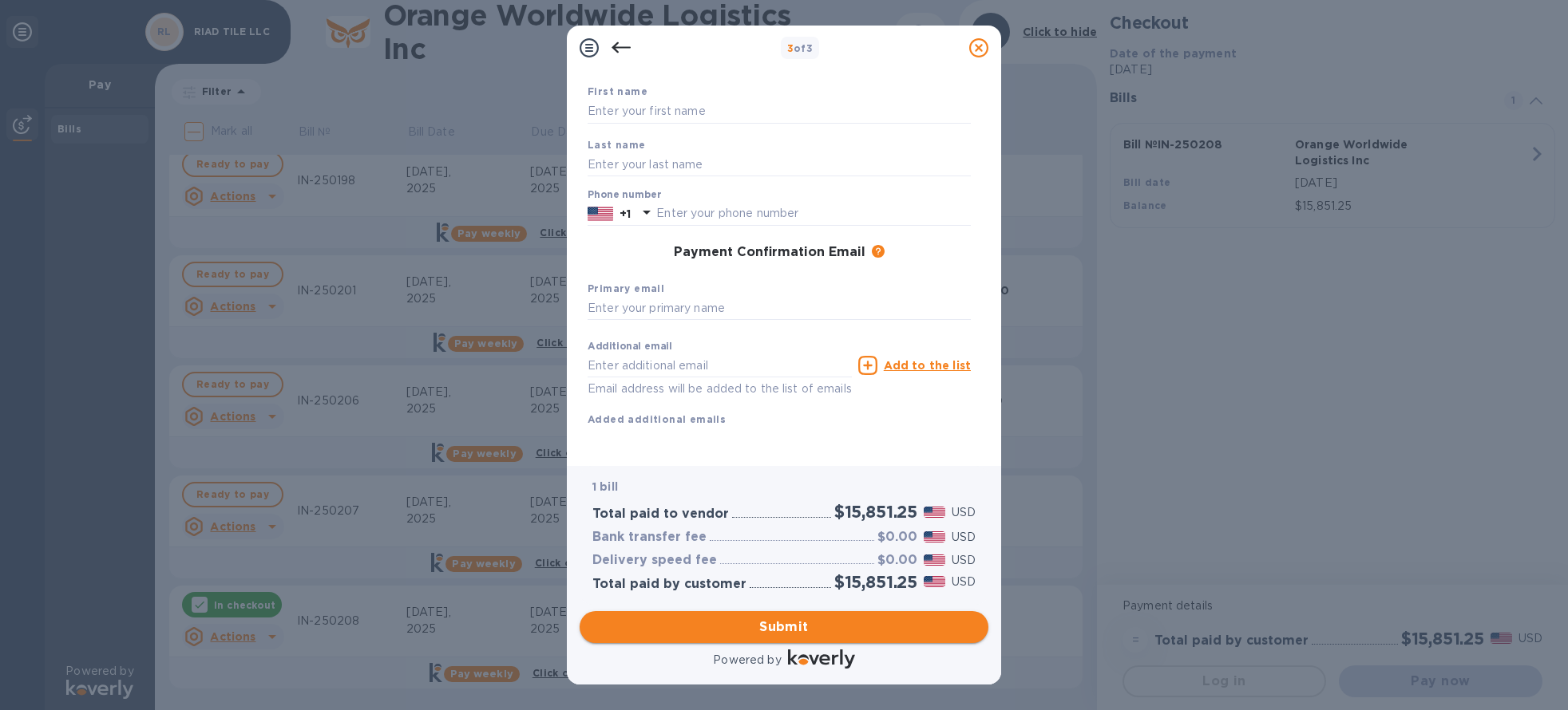
click at [825, 624] on span "Submit" at bounding box center [784, 627] width 383 height 19
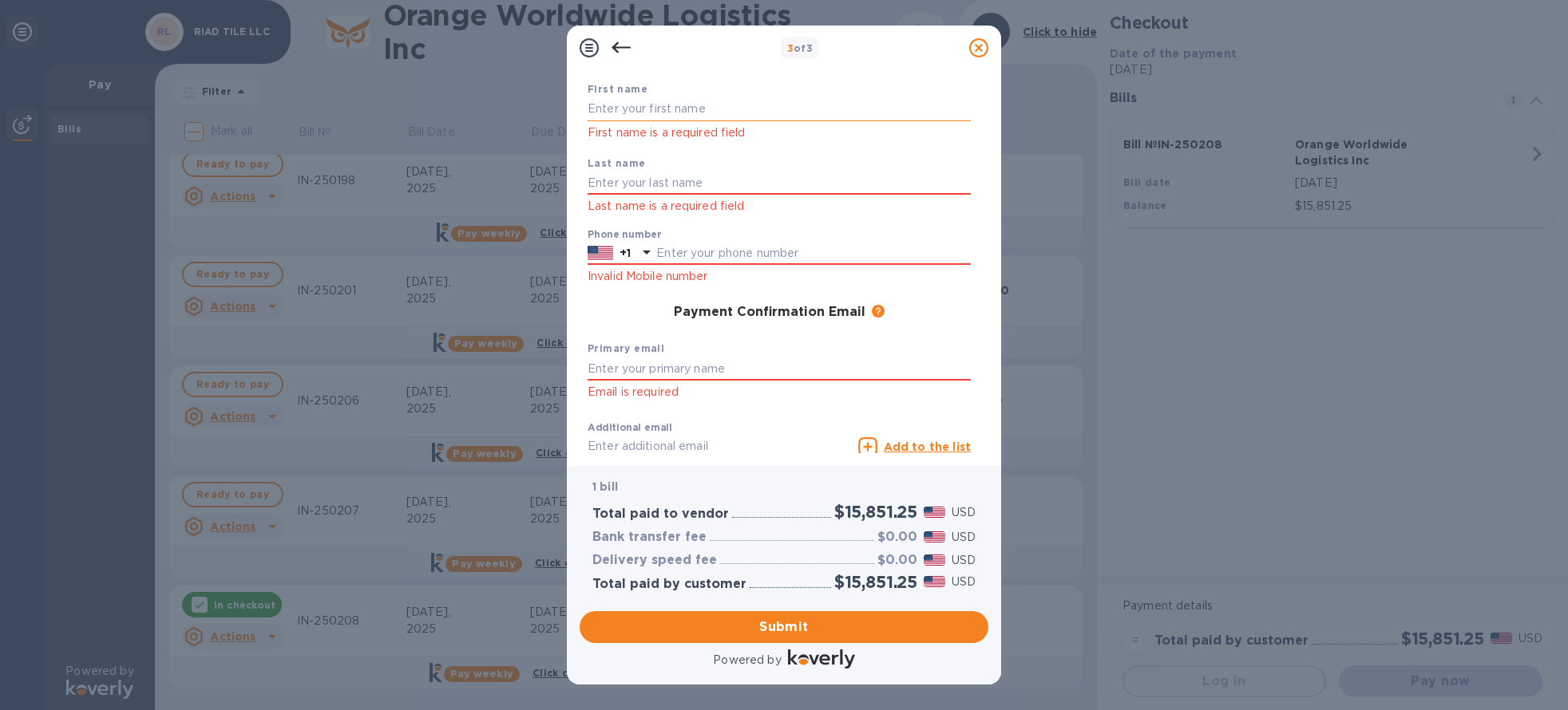
click at [658, 114] on input "text" at bounding box center [778, 108] width 383 height 24
type input "Kale"
type input "B"
click at [756, 255] on input "text" at bounding box center [813, 253] width 314 height 24
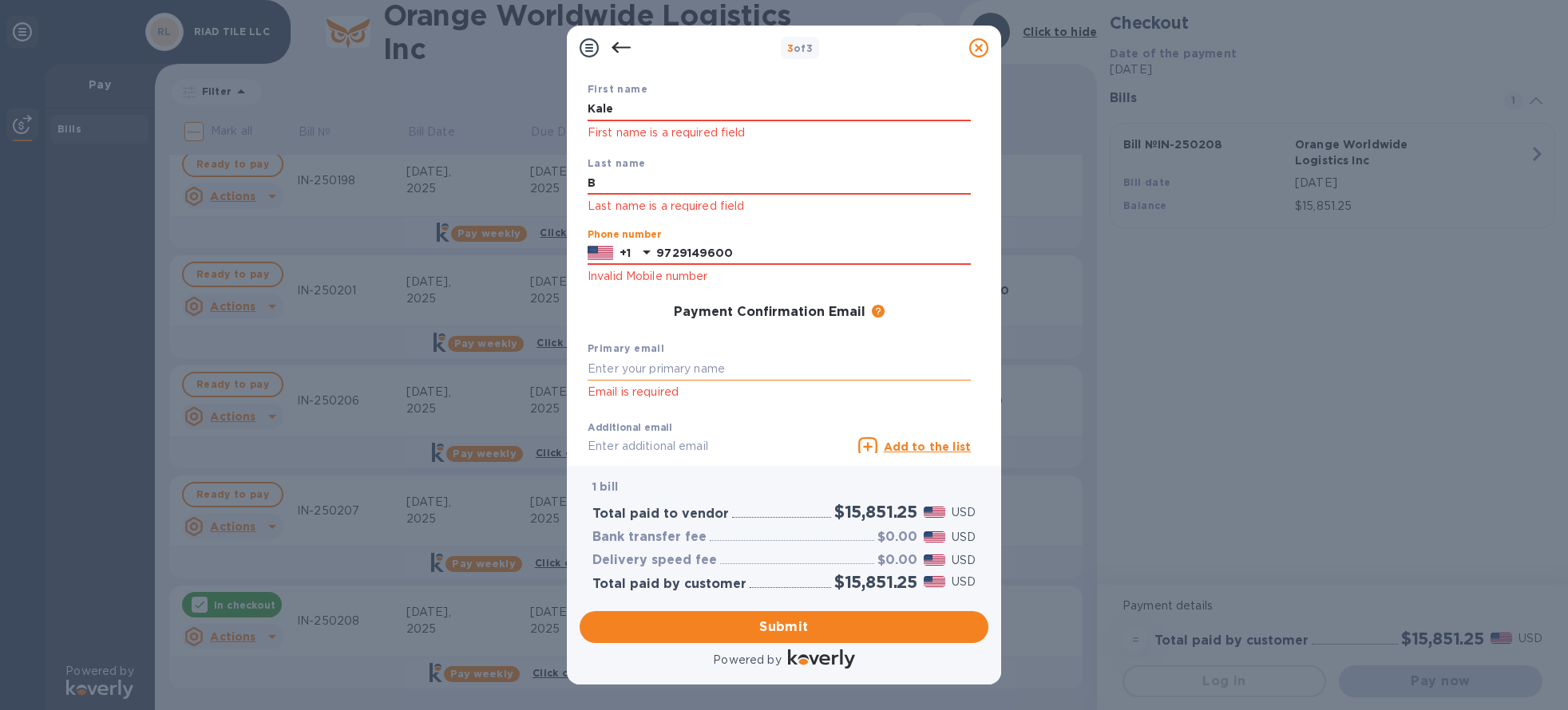
type input "9729149600"
click at [633, 362] on input "text" at bounding box center [778, 368] width 383 height 24
type input "a"
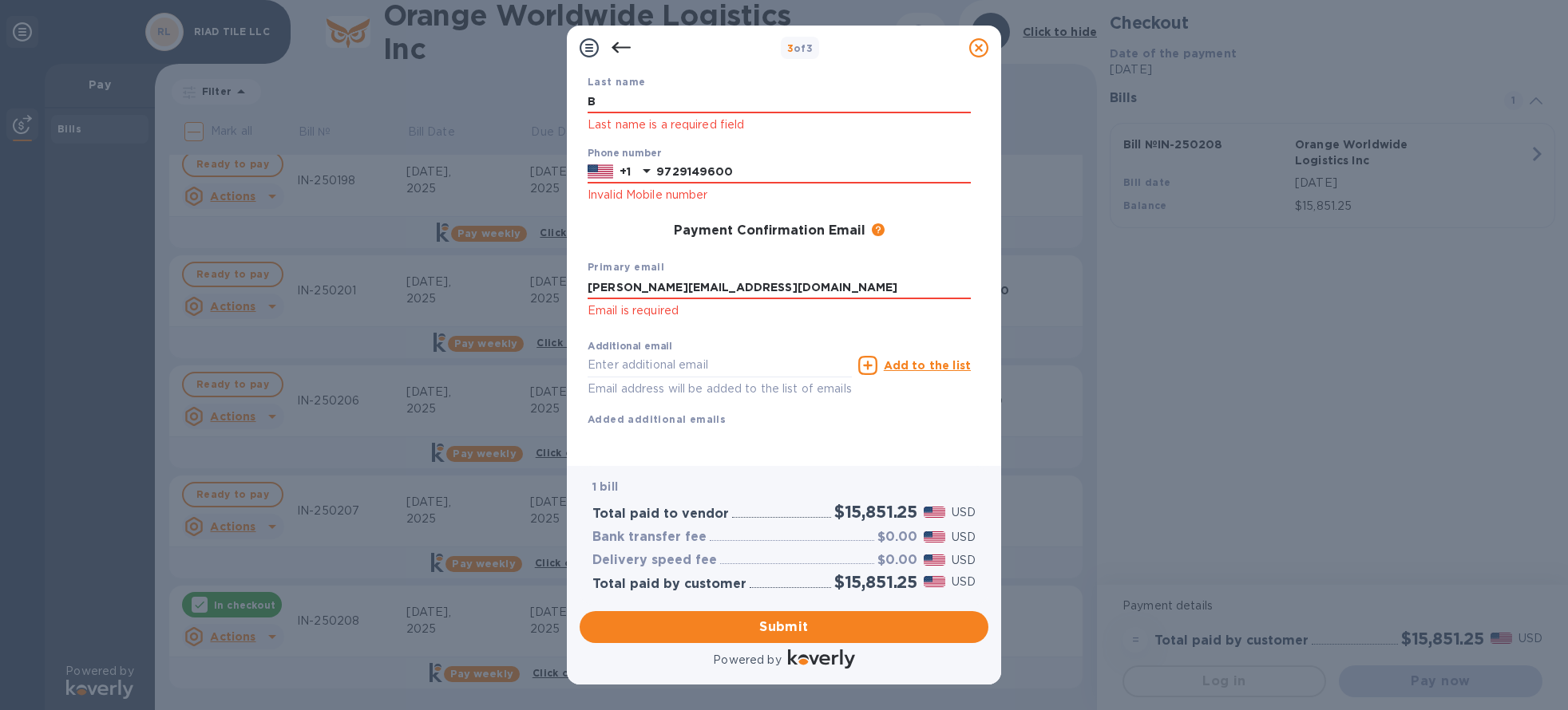
scroll to position [193, 0]
type input "[PERSON_NAME][EMAIL_ADDRESS][DOMAIN_NAME]"
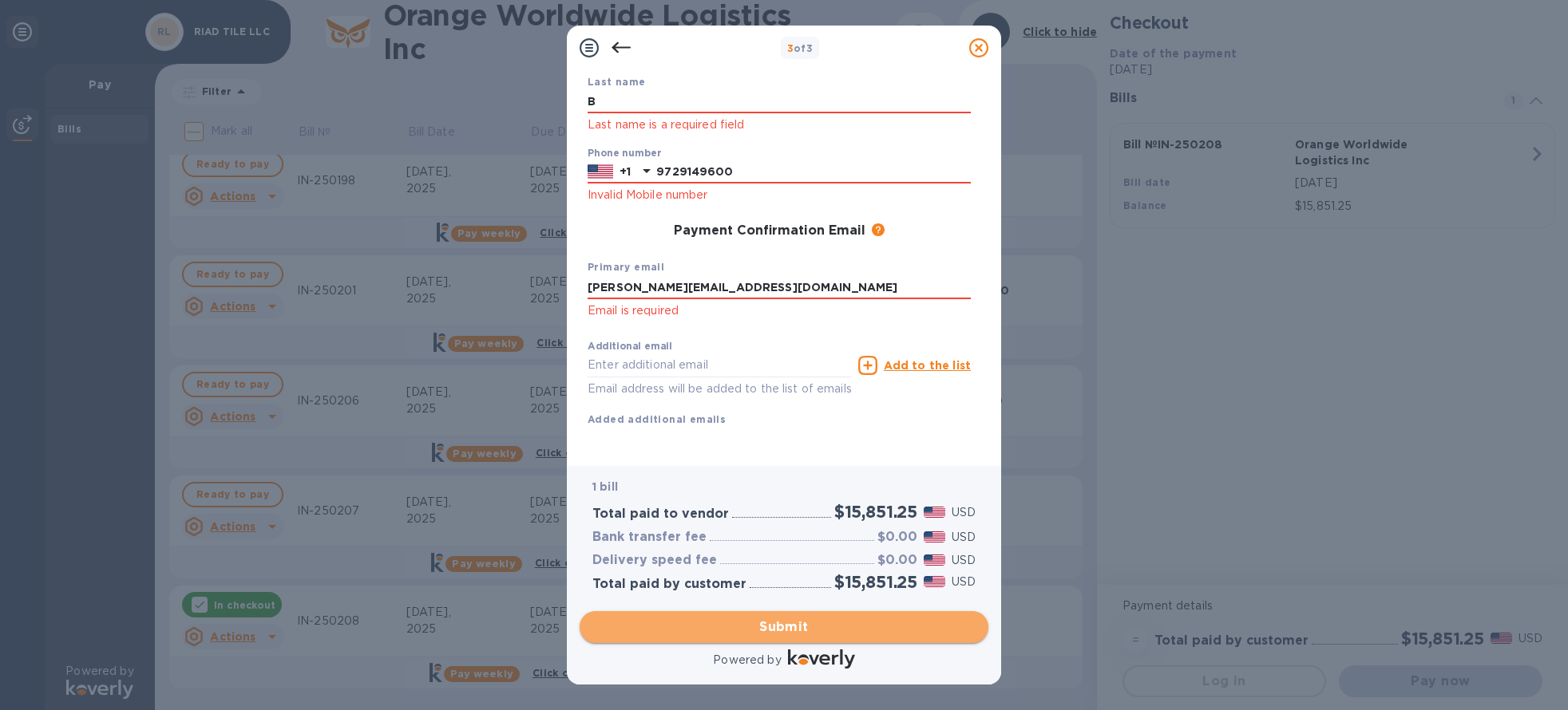
click at [779, 623] on span "Submit" at bounding box center [784, 627] width 383 height 19
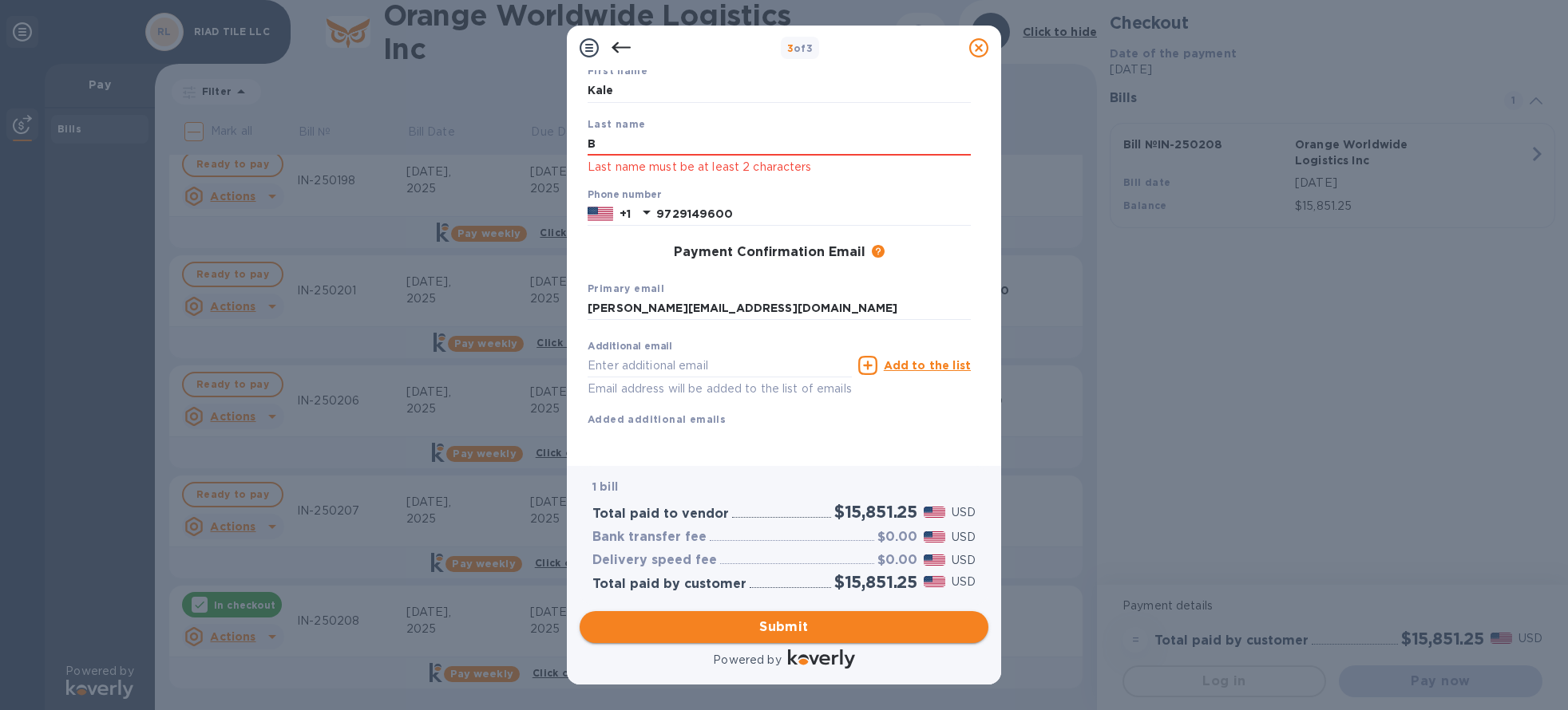
scroll to position [131, 0]
click at [660, 132] on input "B" at bounding box center [778, 143] width 383 height 24
type input "Blue"
click button "Submit" at bounding box center [0, 0] width 0 height 0
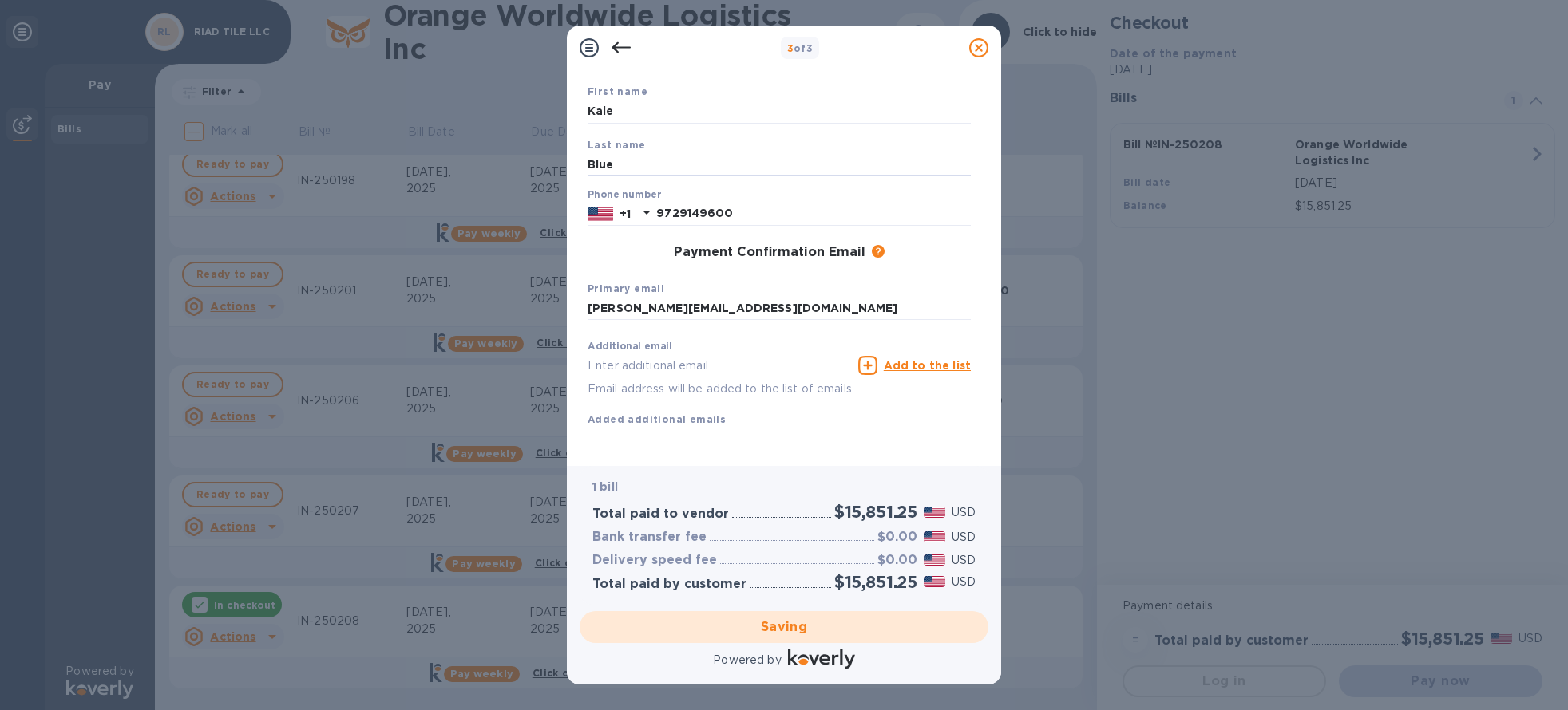
click at [825, 618] on div "Saving" at bounding box center [784, 627] width 421 height 45
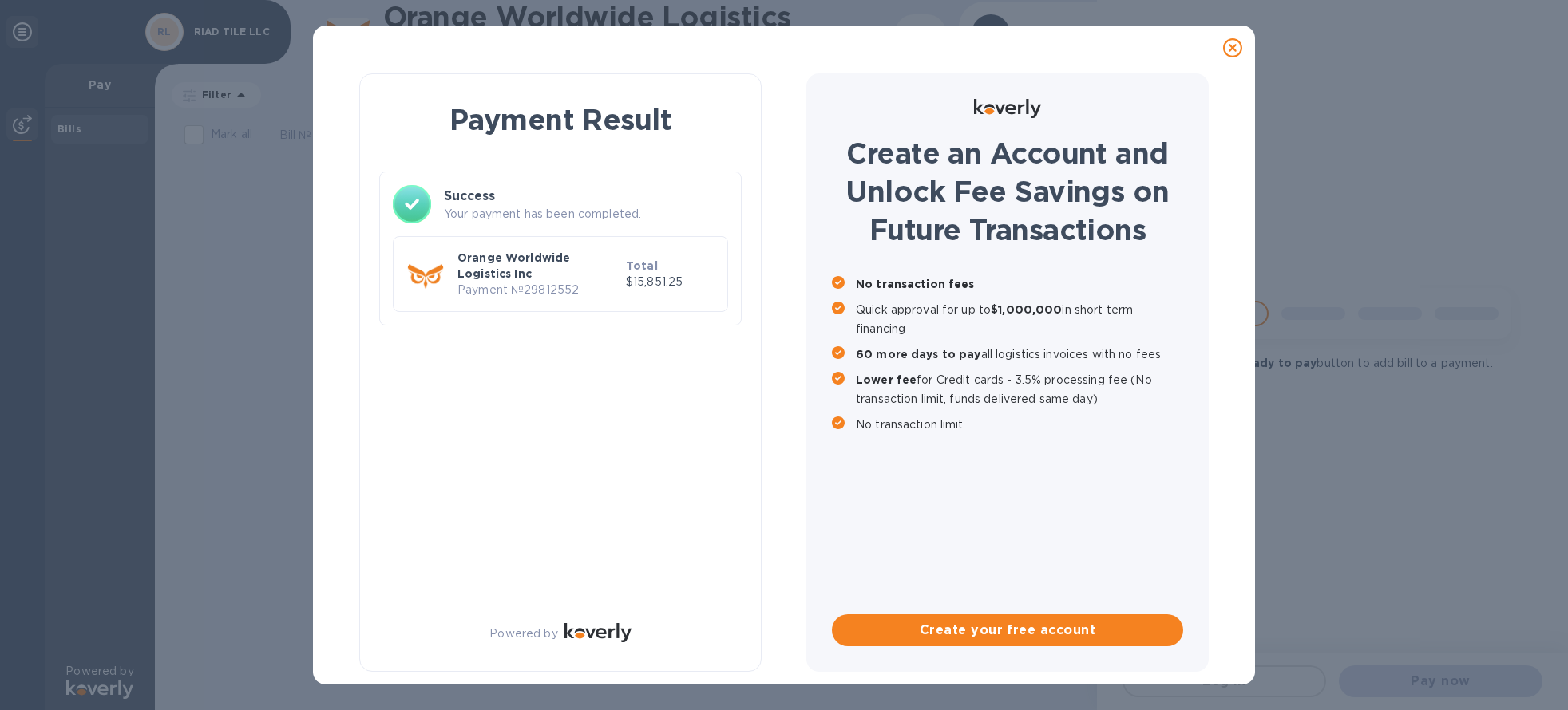
scroll to position [0, 0]
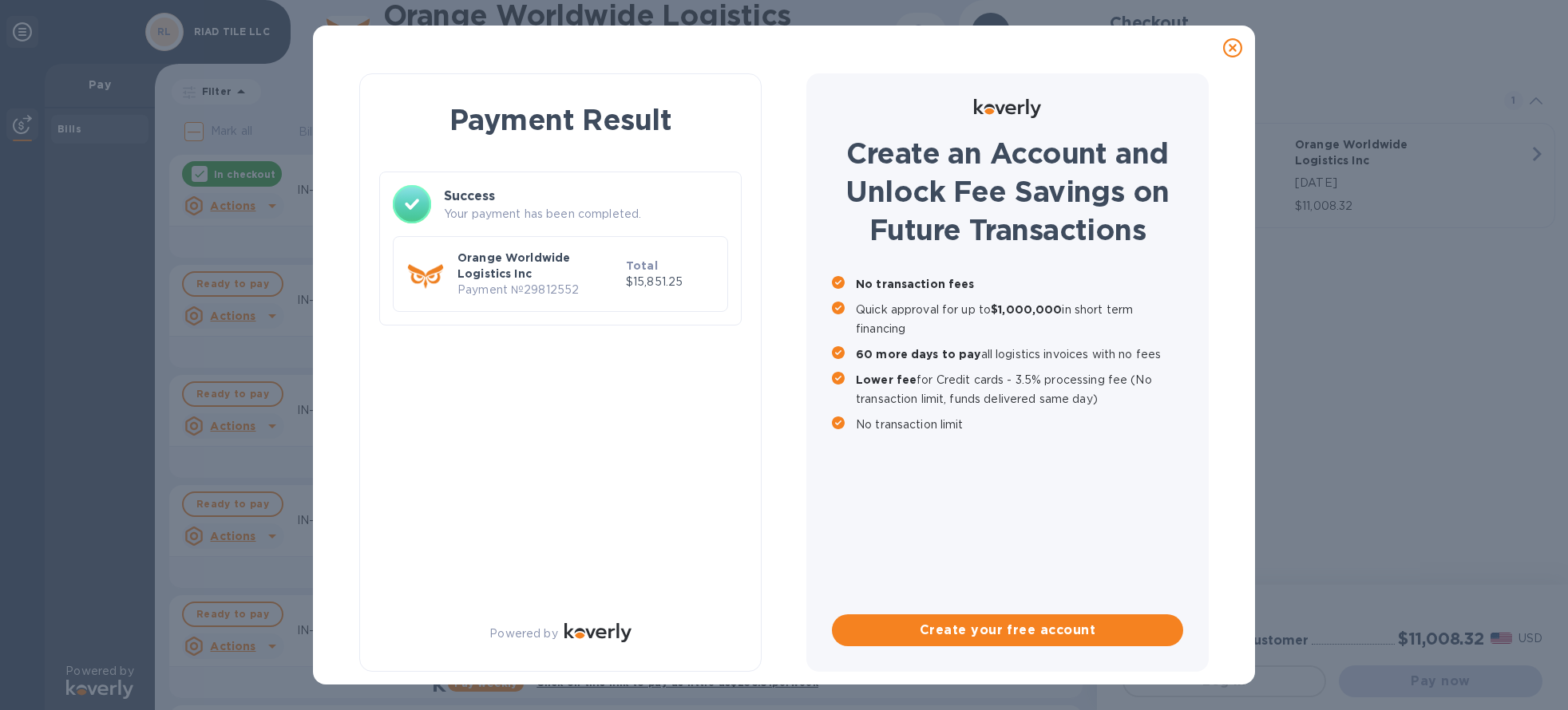
click at [1228, 45] on icon at bounding box center [1233, 48] width 19 height 19
